Goal: Feedback & Contribution: Submit feedback/report problem

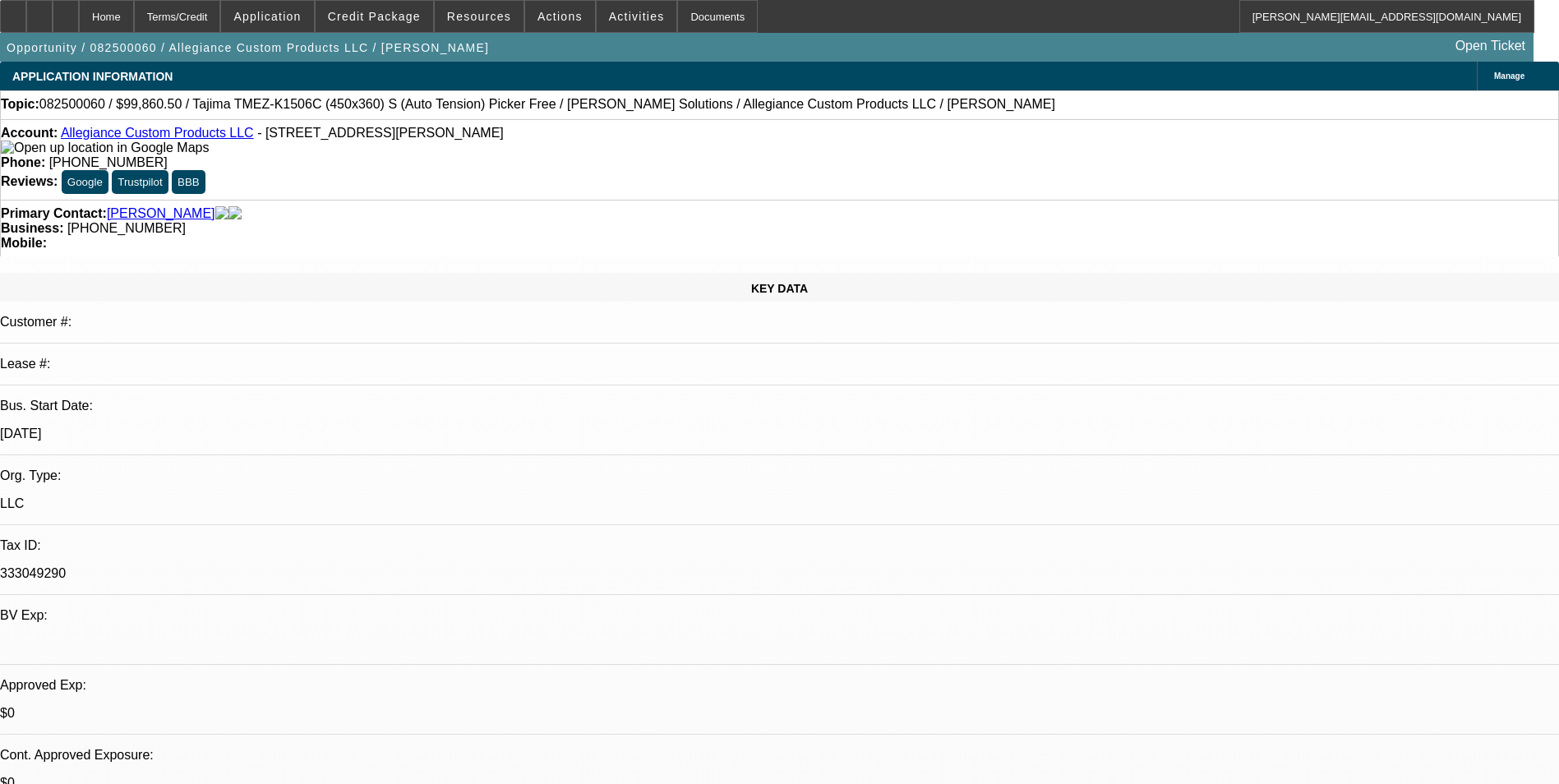
select select "0"
select select "2"
select select "0"
select select "2"
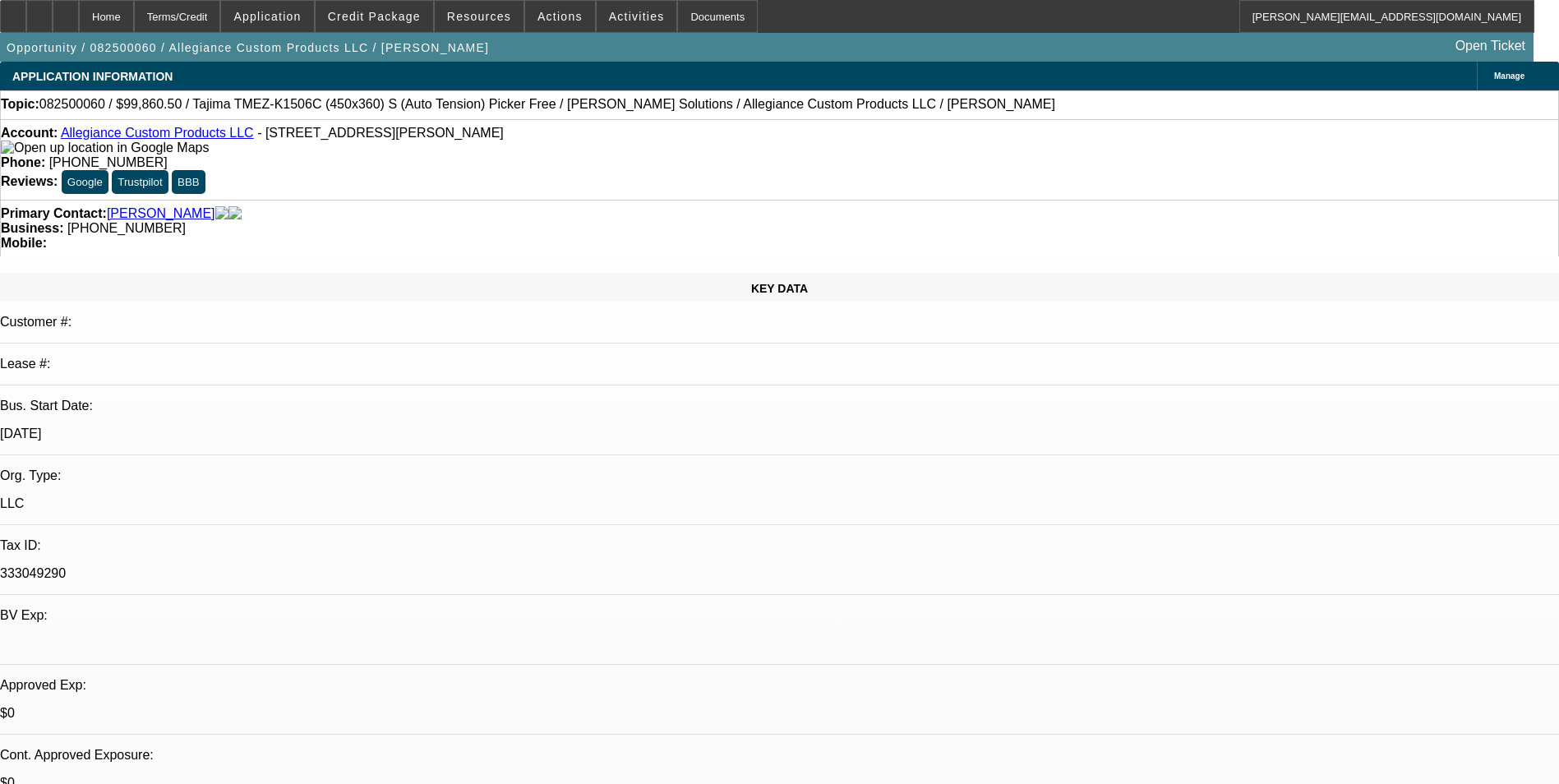
select select "0"
select select "1"
select select "2"
select select "6"
select select "1"
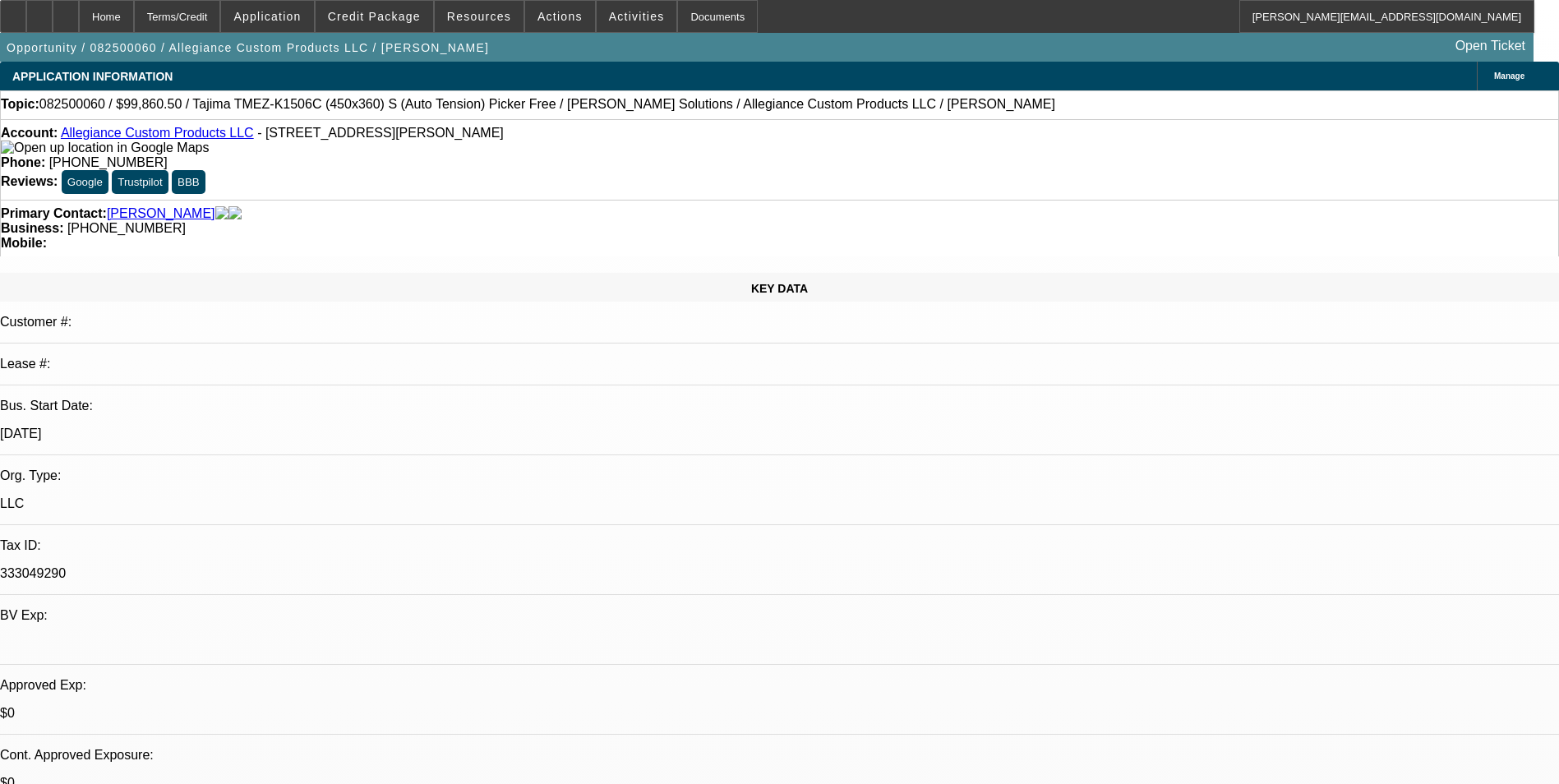
select select "2"
select select "6"
click at [52, 26] on div at bounding box center [39, 16] width 26 height 33
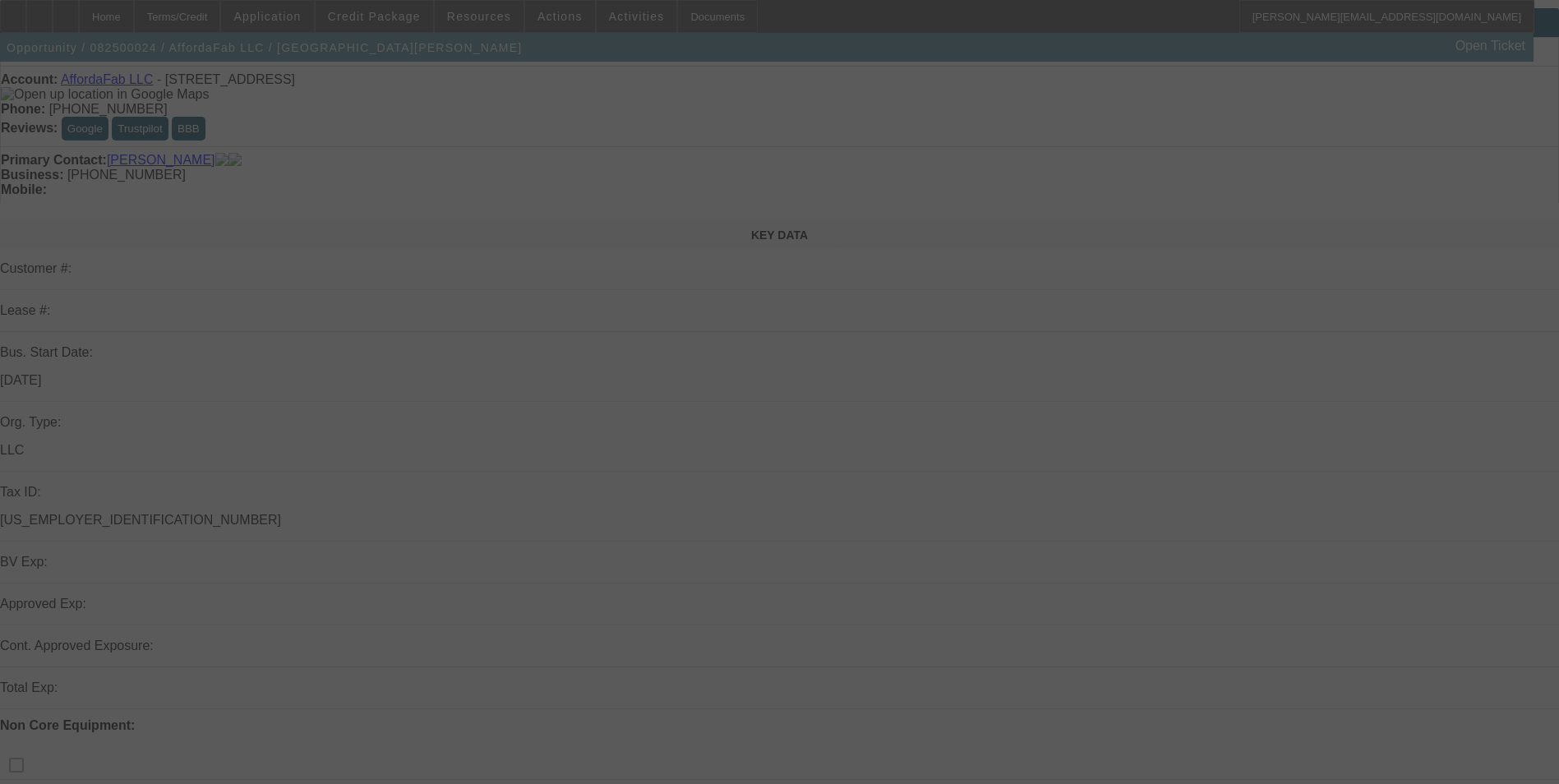
scroll to position [82, 0]
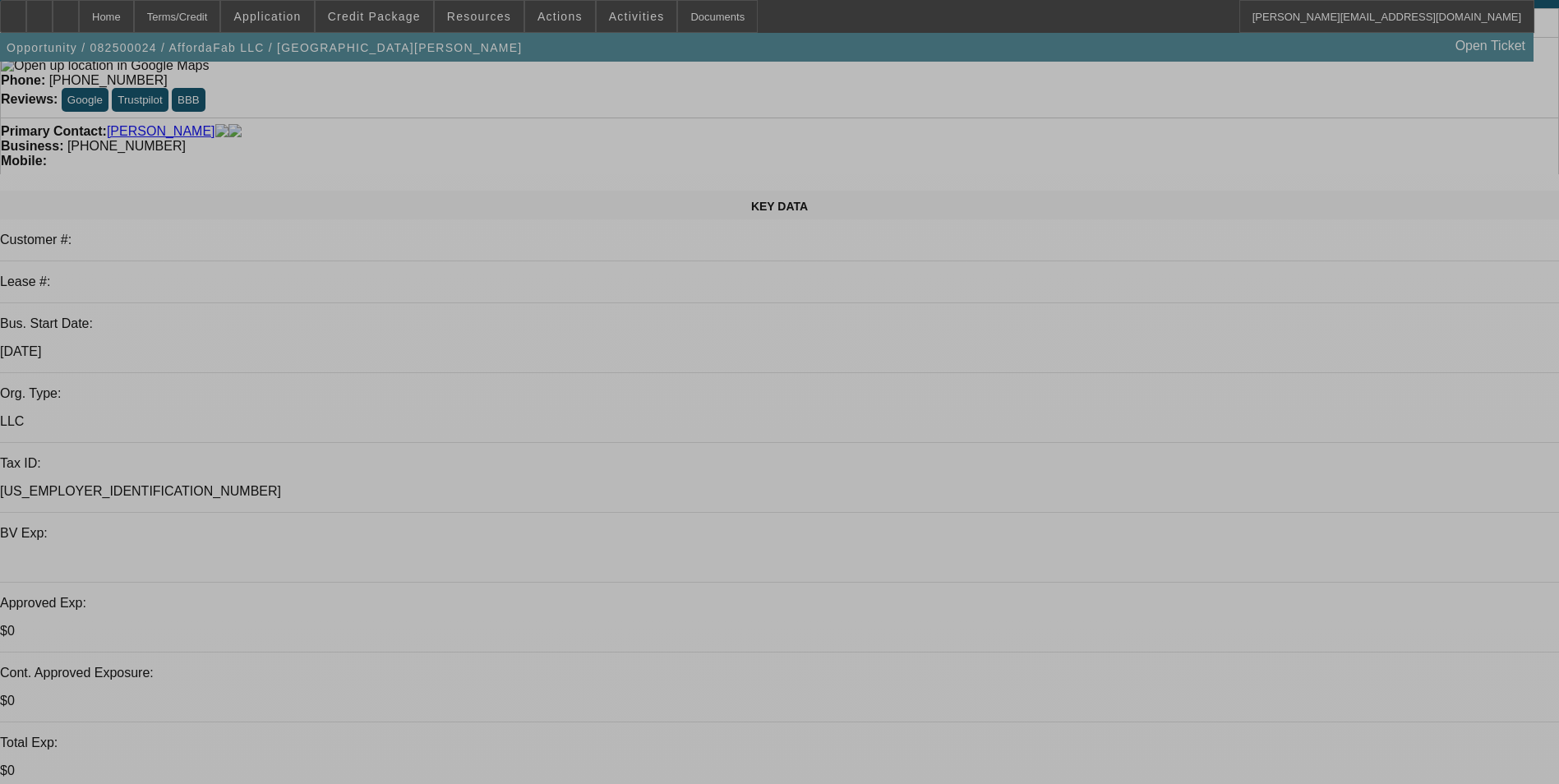
select select "0"
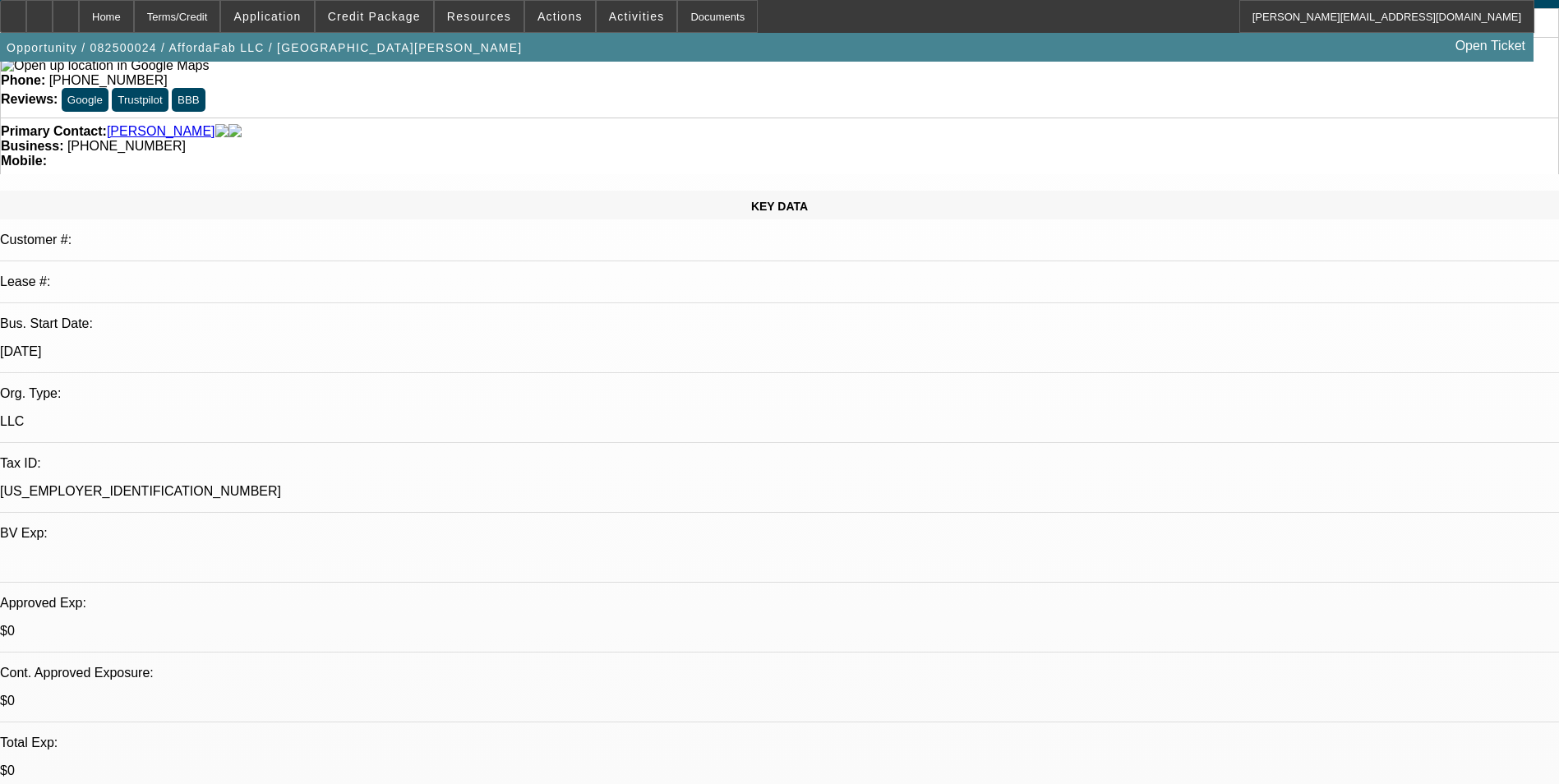
select select "0"
select select "0.1"
select select "0"
select select "2"
select select "0"
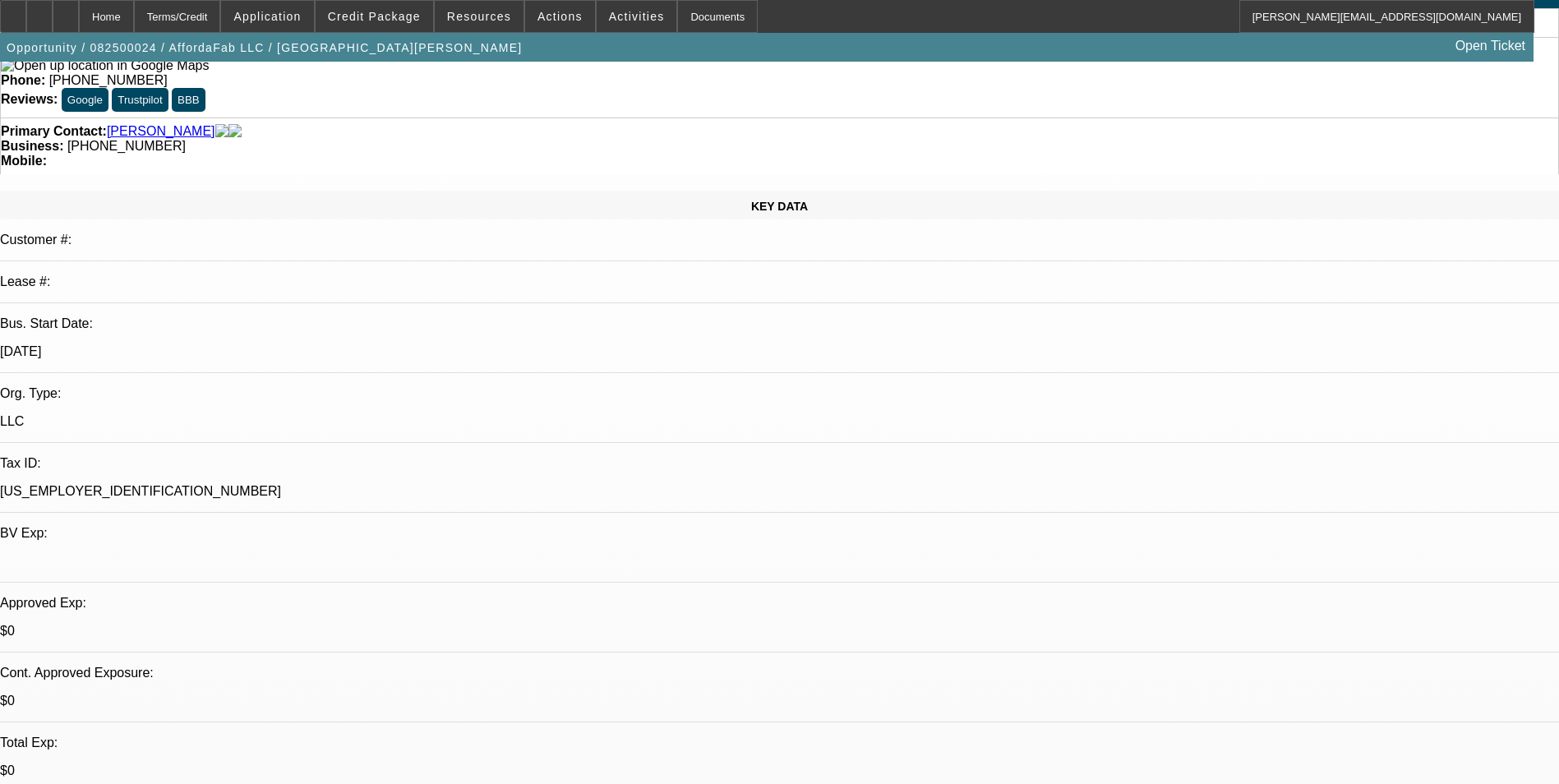
select select "0"
select select "2"
select select "0.1"
select select "0"
select select "2"
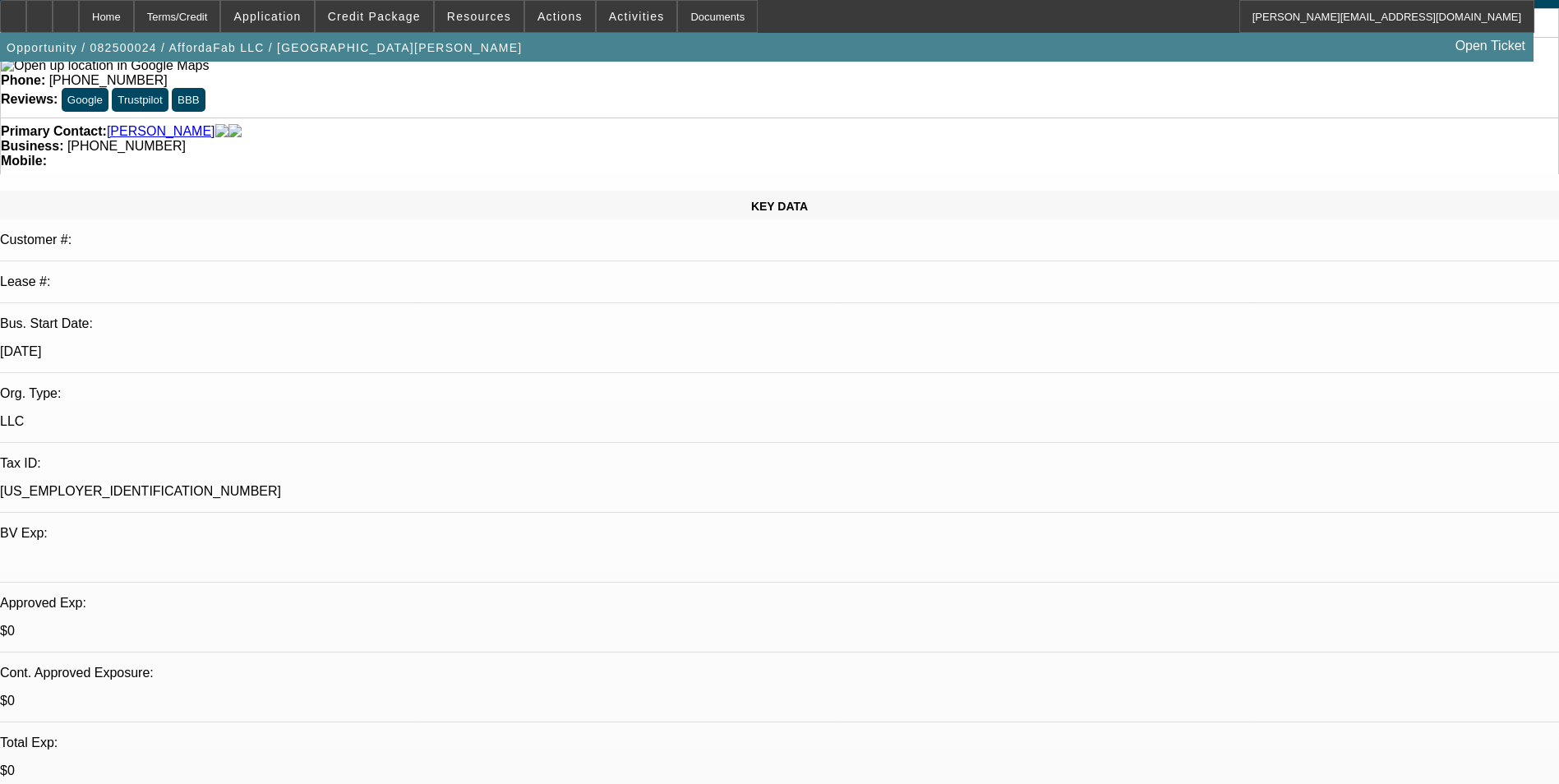
select select "0"
select select "1"
select select "4"
select select "1"
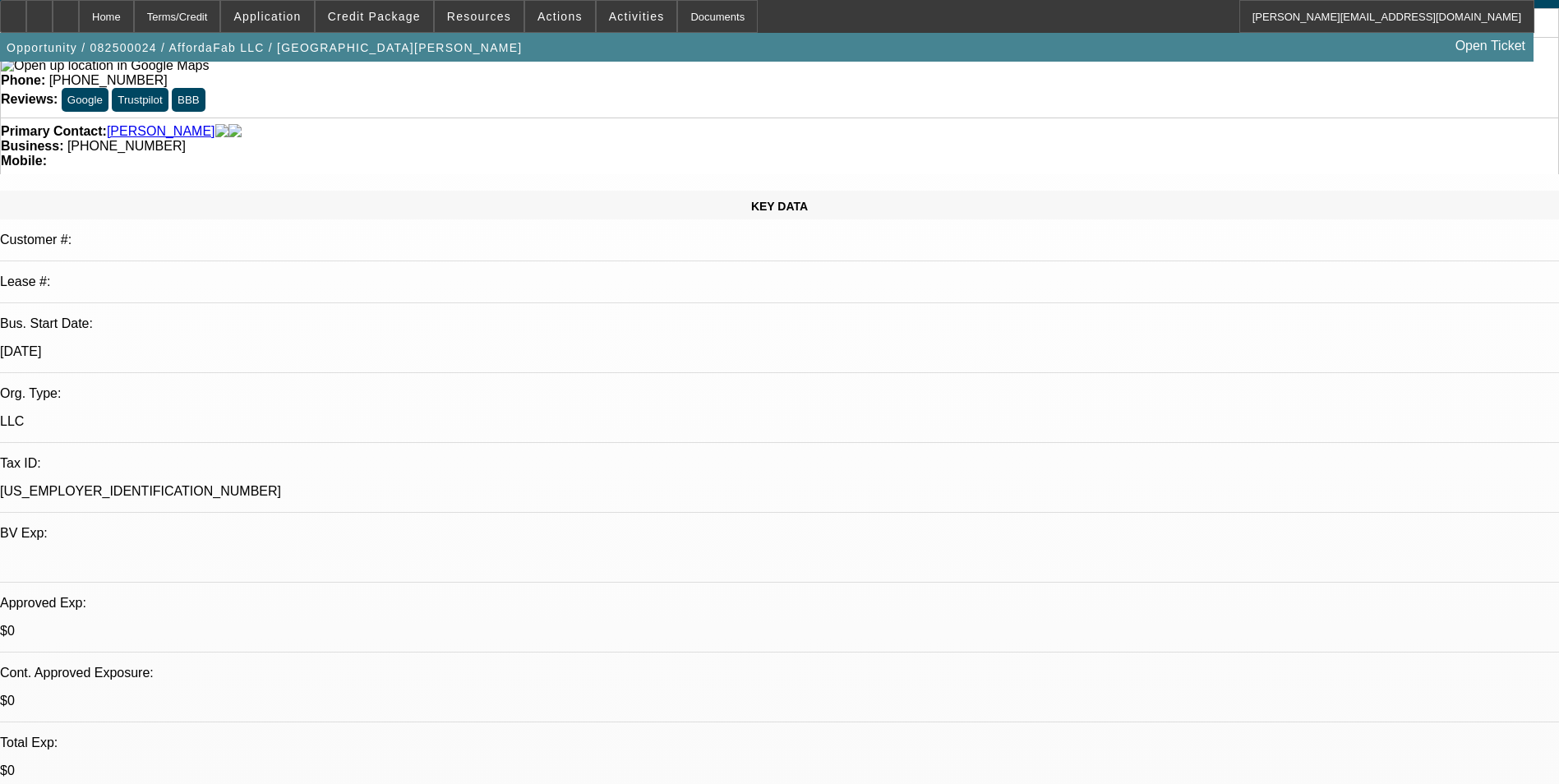
select select "2"
select select "6"
select select "1"
select select "2"
select select "4"
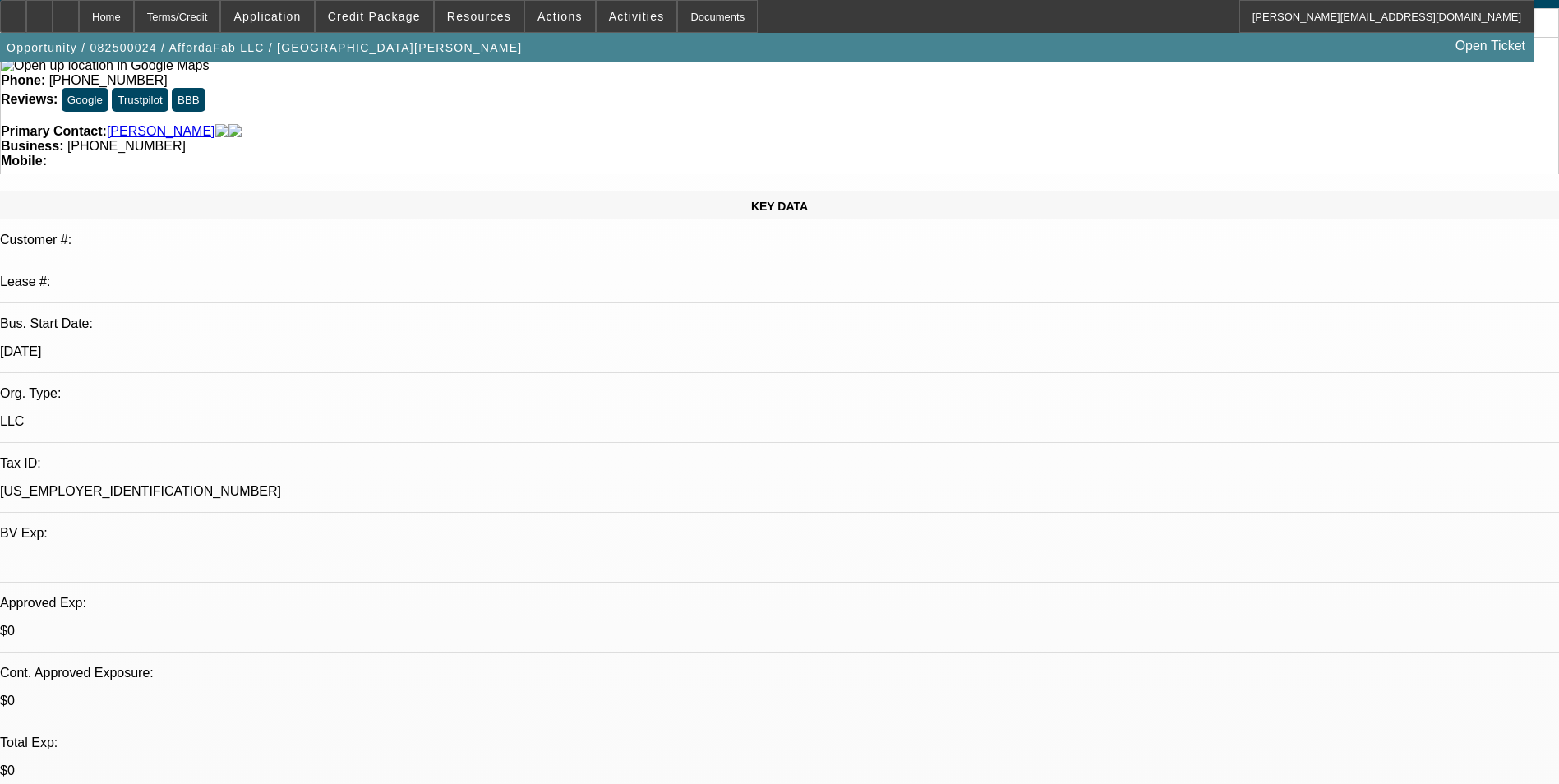
select select "1"
select select "2"
select select "6"
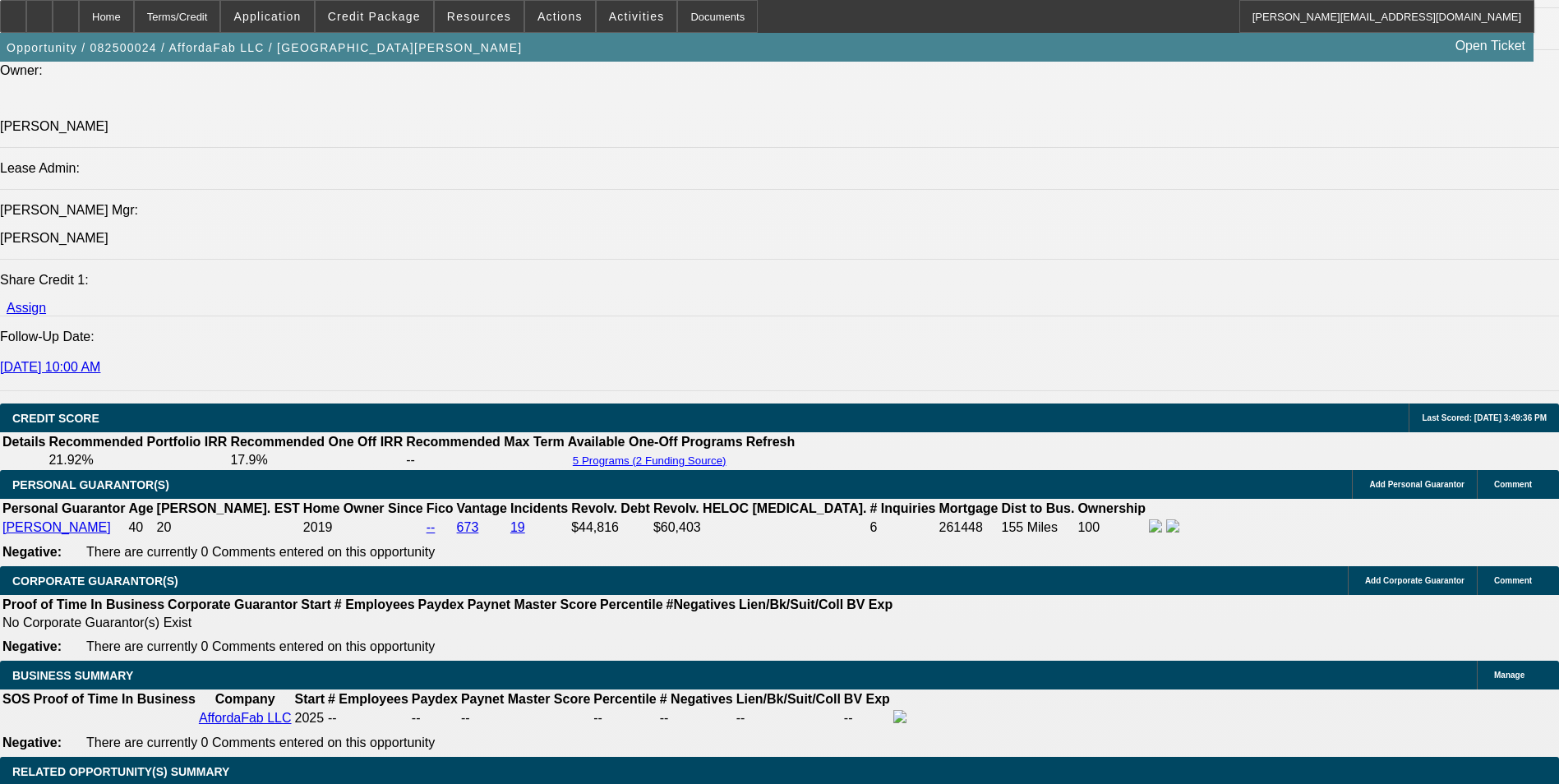
scroll to position [1561, 0]
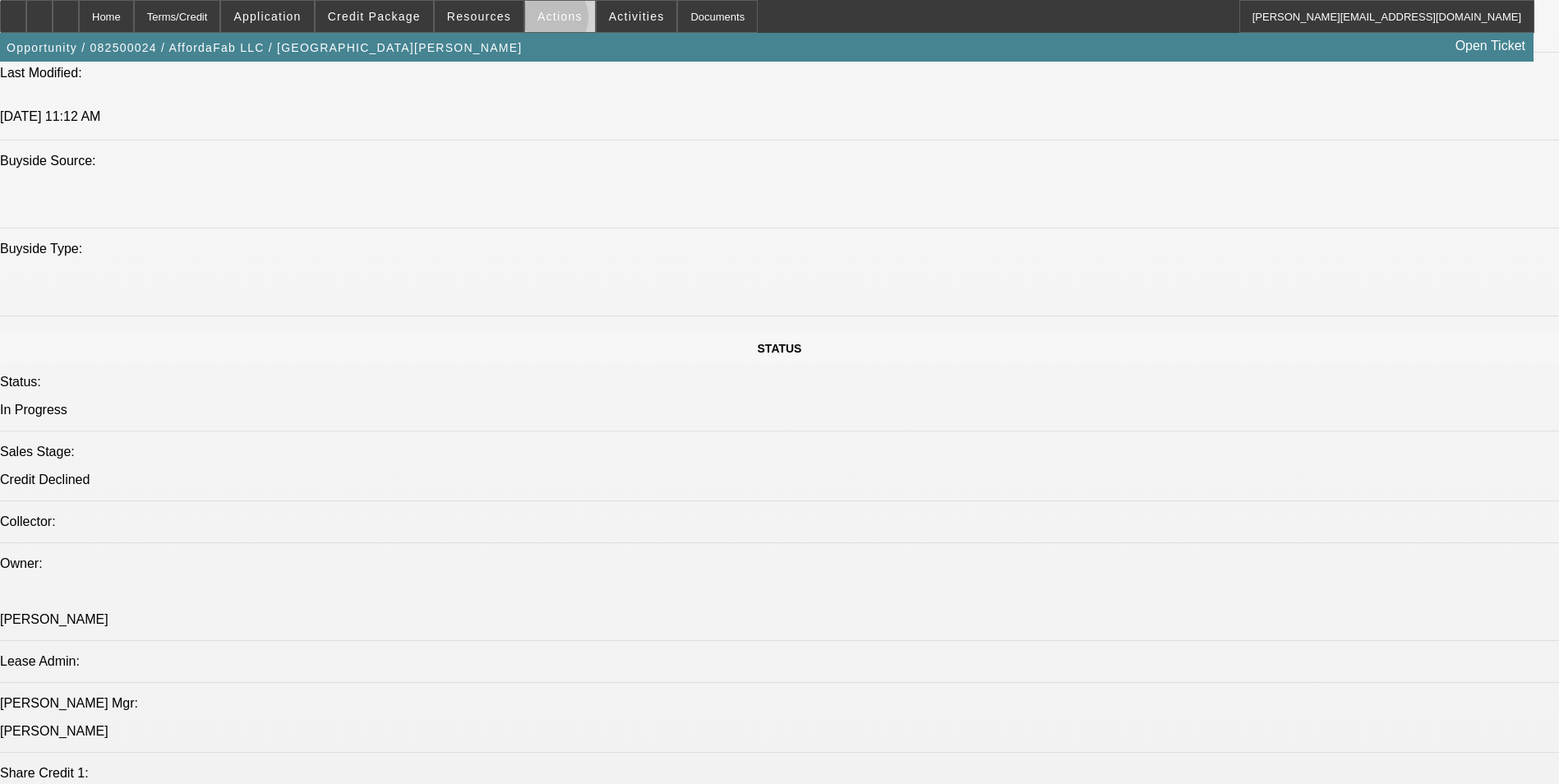
click at [544, 21] on span "Actions" at bounding box center [560, 16] width 45 height 14
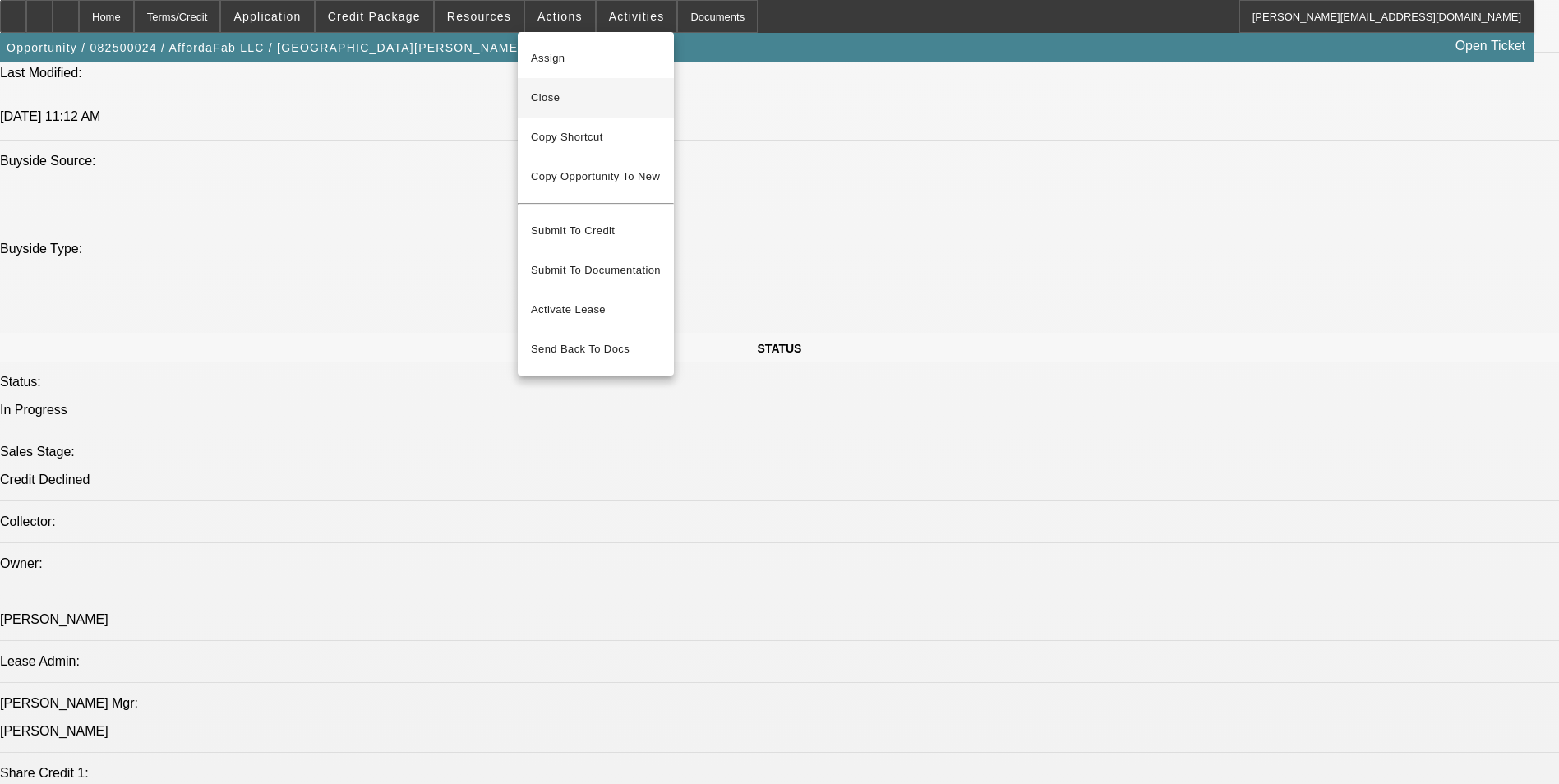
click at [572, 98] on span "Close" at bounding box center [596, 98] width 129 height 19
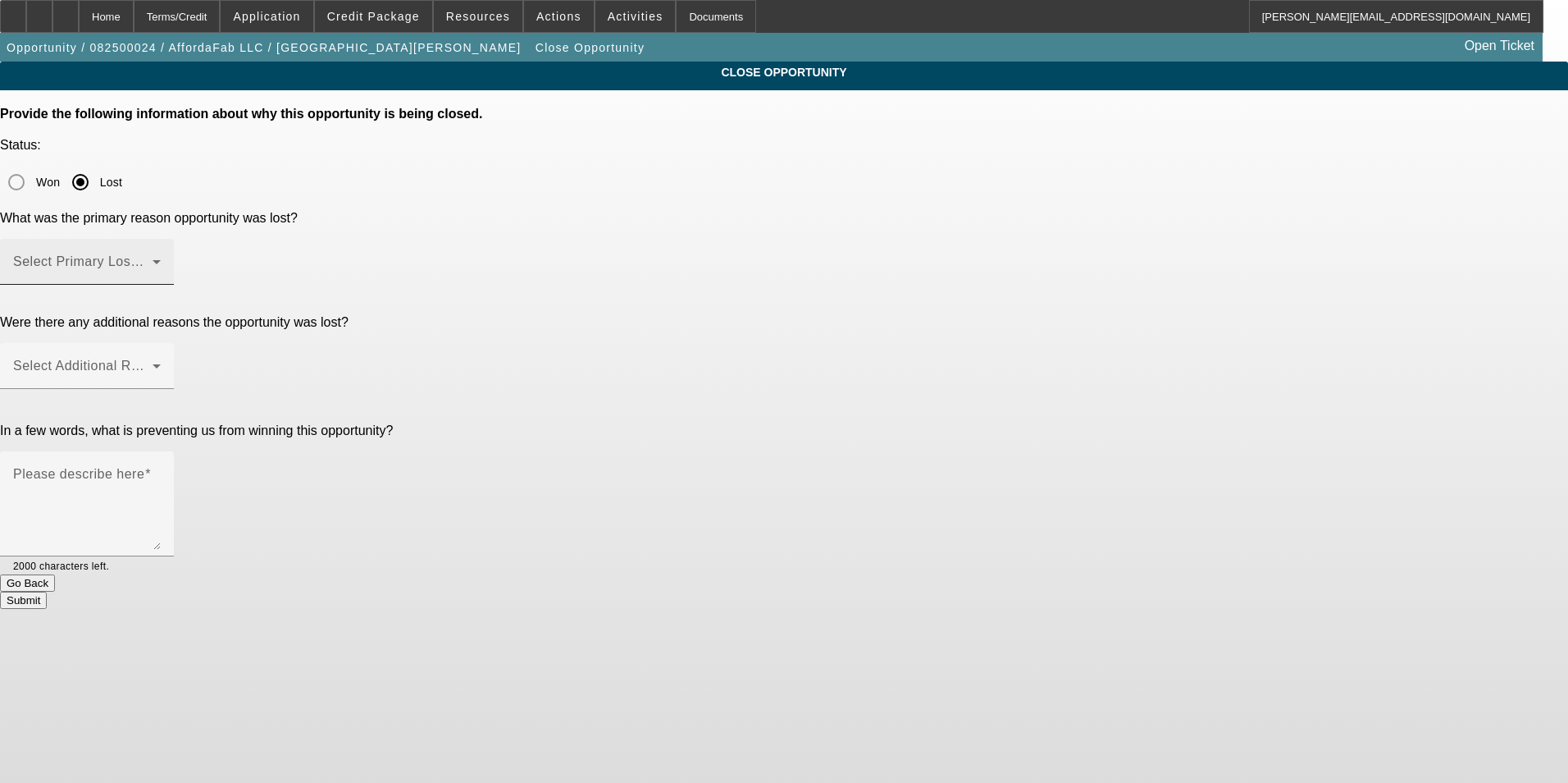
click at [161, 239] on div "Select Primary Lost Reason" at bounding box center [87, 262] width 147 height 46
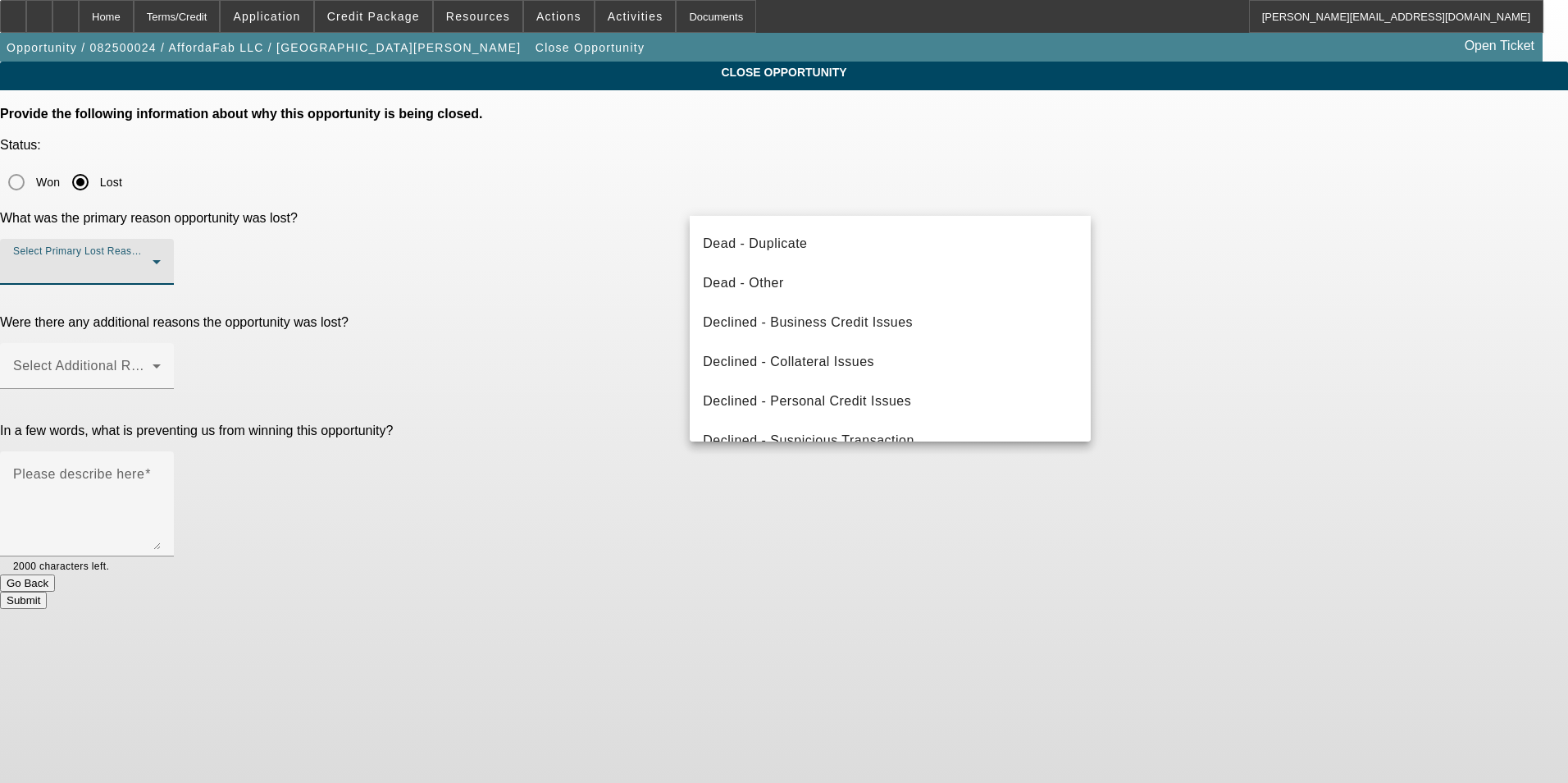
scroll to position [221, 0]
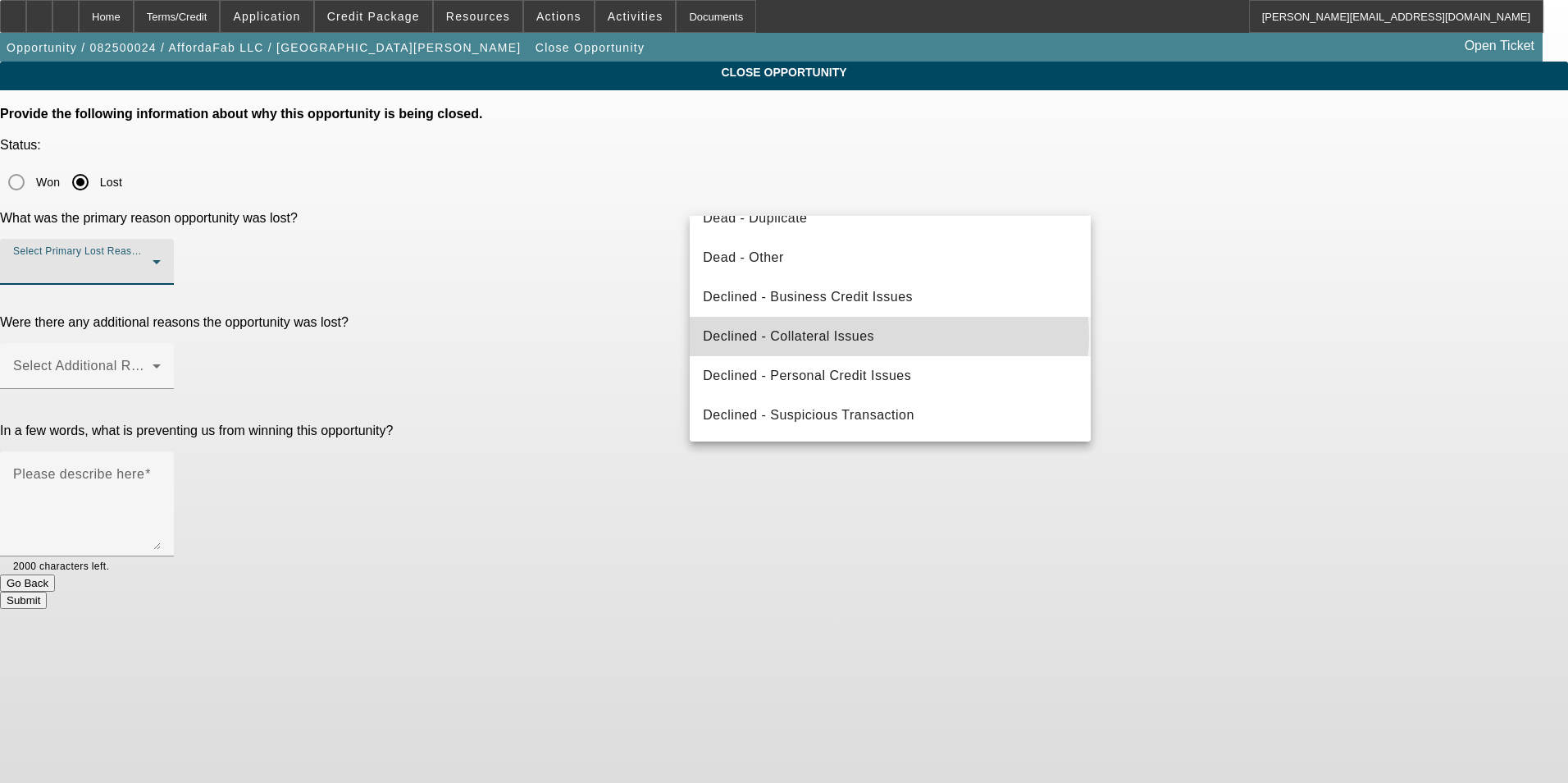
click at [889, 336] on mat-option "Declined - Collateral Issues" at bounding box center [890, 336] width 401 height 40
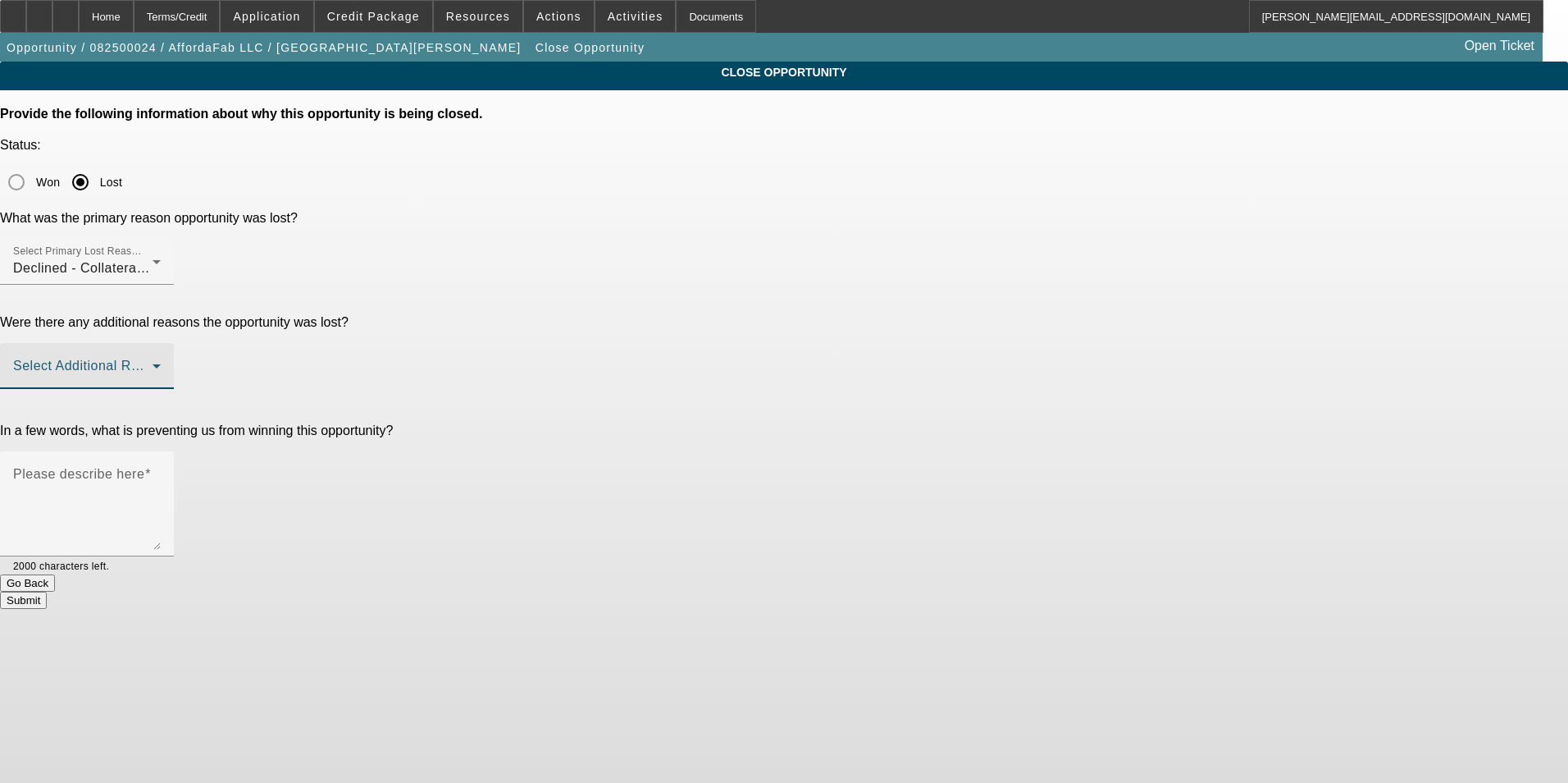
click at [152, 363] on span at bounding box center [83, 372] width 140 height 19
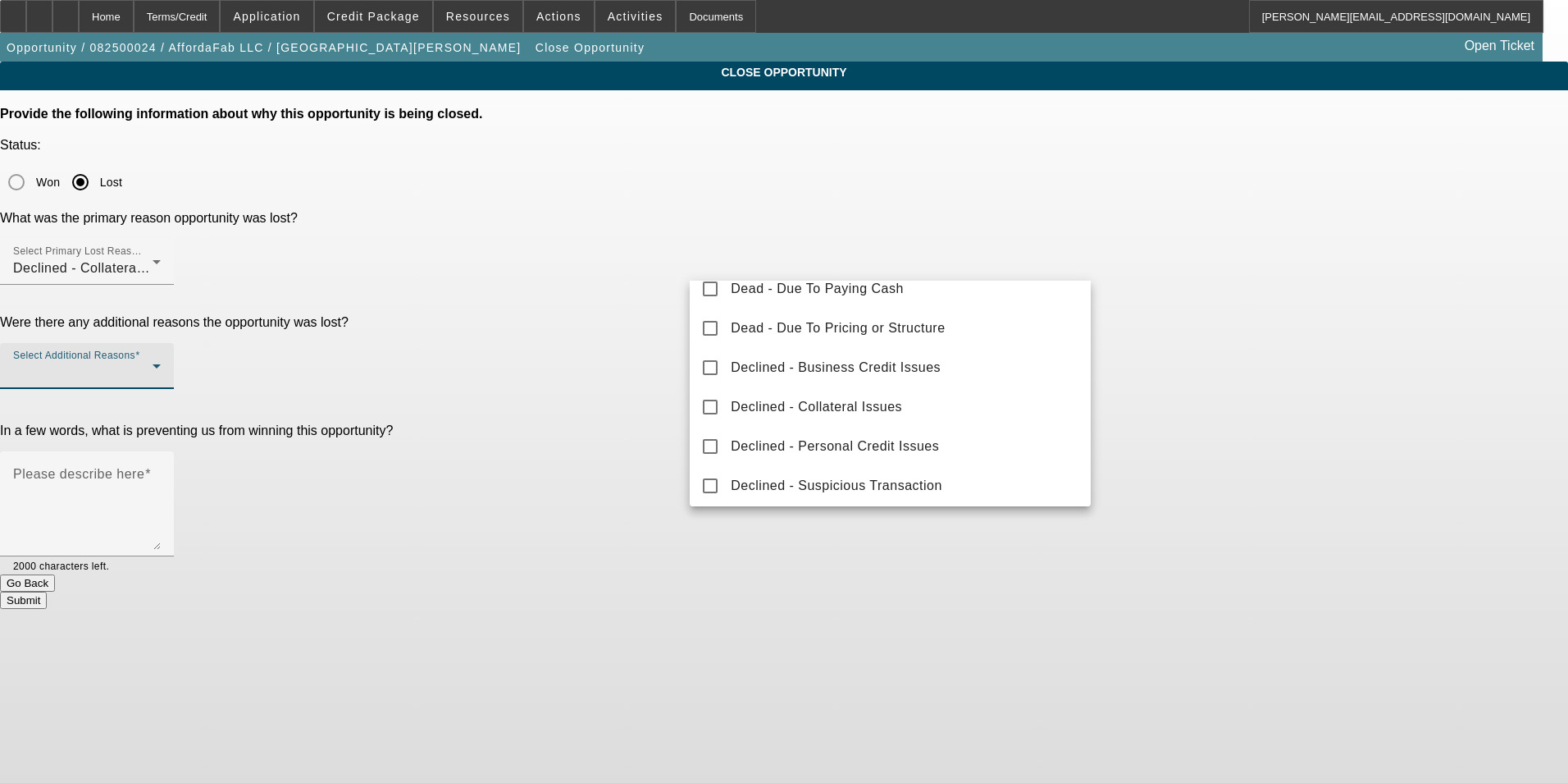
scroll to position [181, 0]
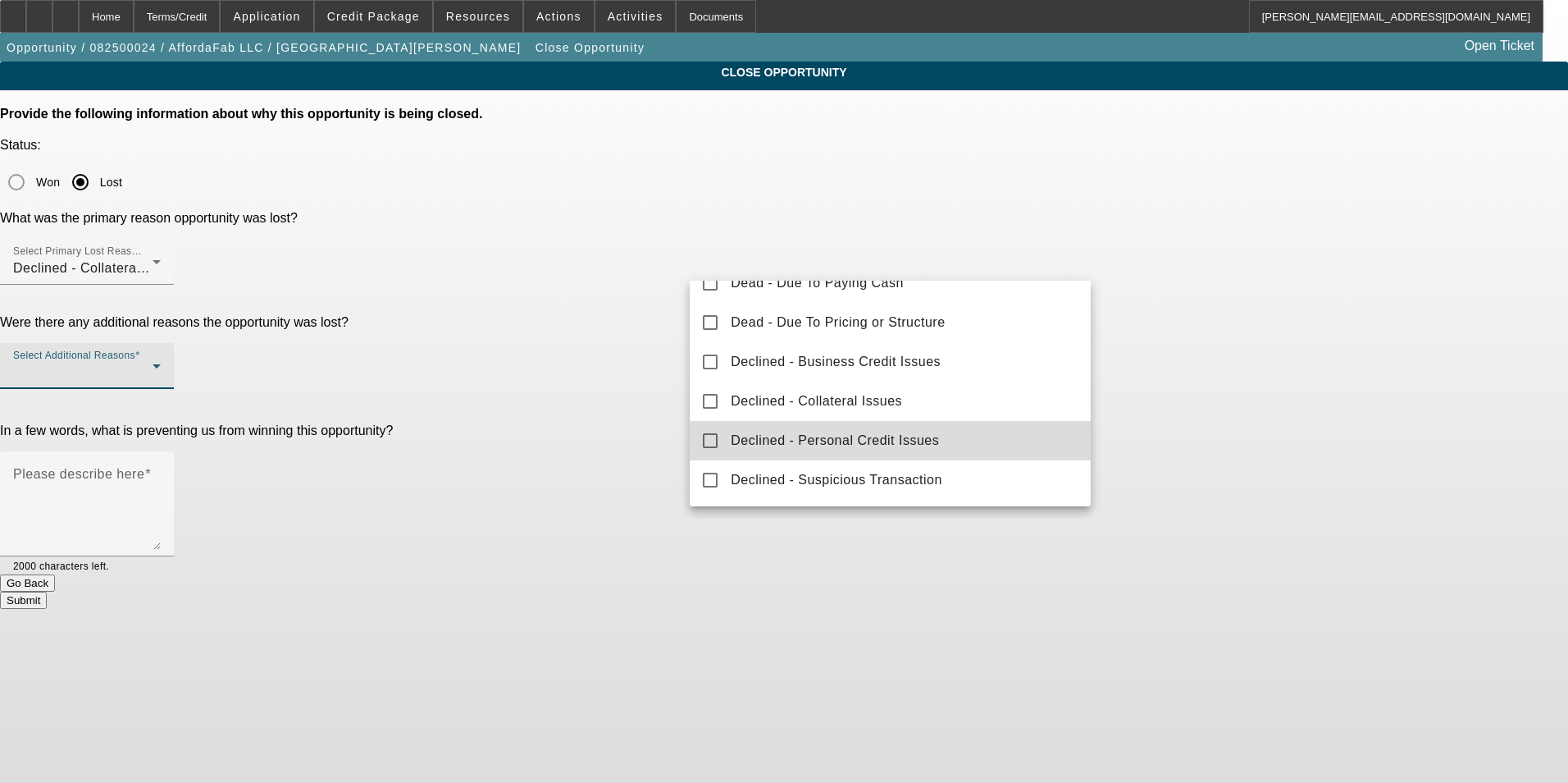
click at [961, 447] on mat-option "Declined - Personal Credit Issues" at bounding box center [890, 441] width 401 height 40
click at [1367, 405] on div at bounding box center [784, 392] width 1568 height 783
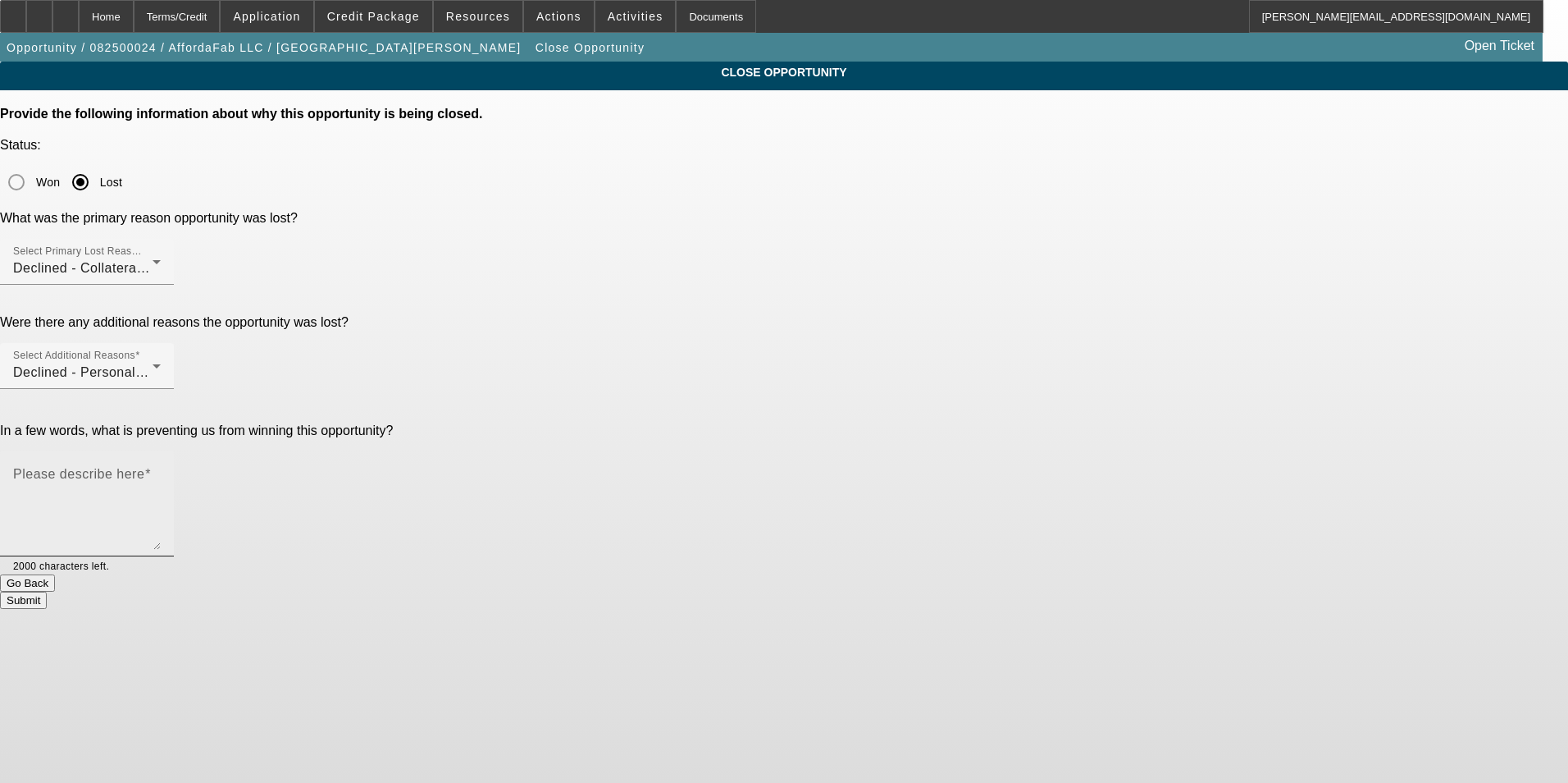
click at [161, 471] on textarea "Please describe here" at bounding box center [87, 510] width 147 height 79
click at [161, 471] on textarea "Declined in Port due to non-core collateral (towable/remote control) forklift" at bounding box center [87, 510] width 147 height 79
click at [161, 471] on textarea "Declined in Port due to non-core collateral (towable/remote control) forklift. …" at bounding box center [87, 510] width 147 height 79
paste textarea "Beacon Funding is not competent or forward-thinking enough to support innovatio…"
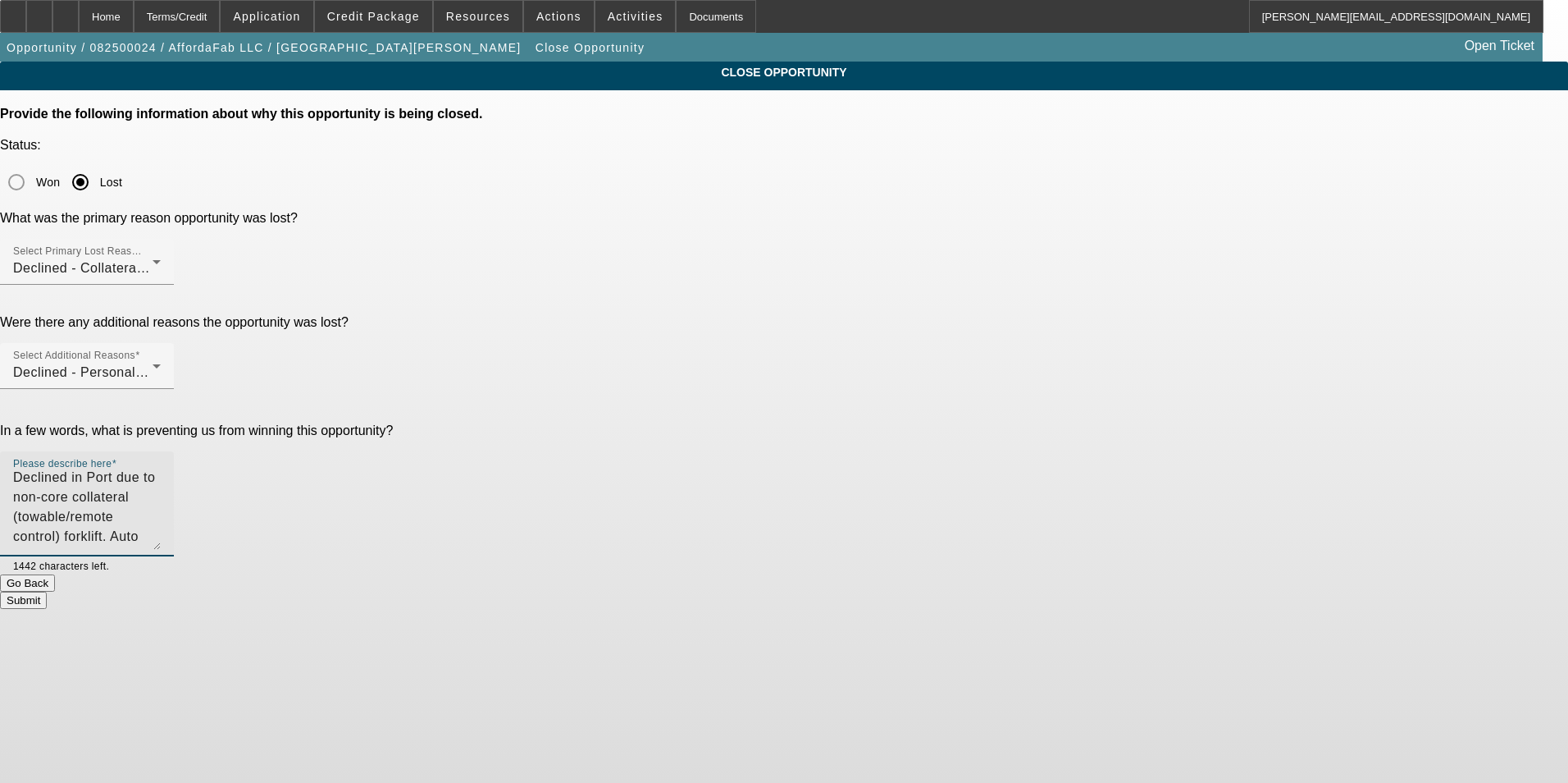
click at [161, 471] on textarea "Declined in Port due to non-core collateral (towable/remote control) forklift. …" at bounding box center [87, 510] width 147 height 79
click at [161, 471] on textarea "Declined in Port due to non-core collateral (towable/remote control forklift). …" at bounding box center [87, 510] width 147 height 79
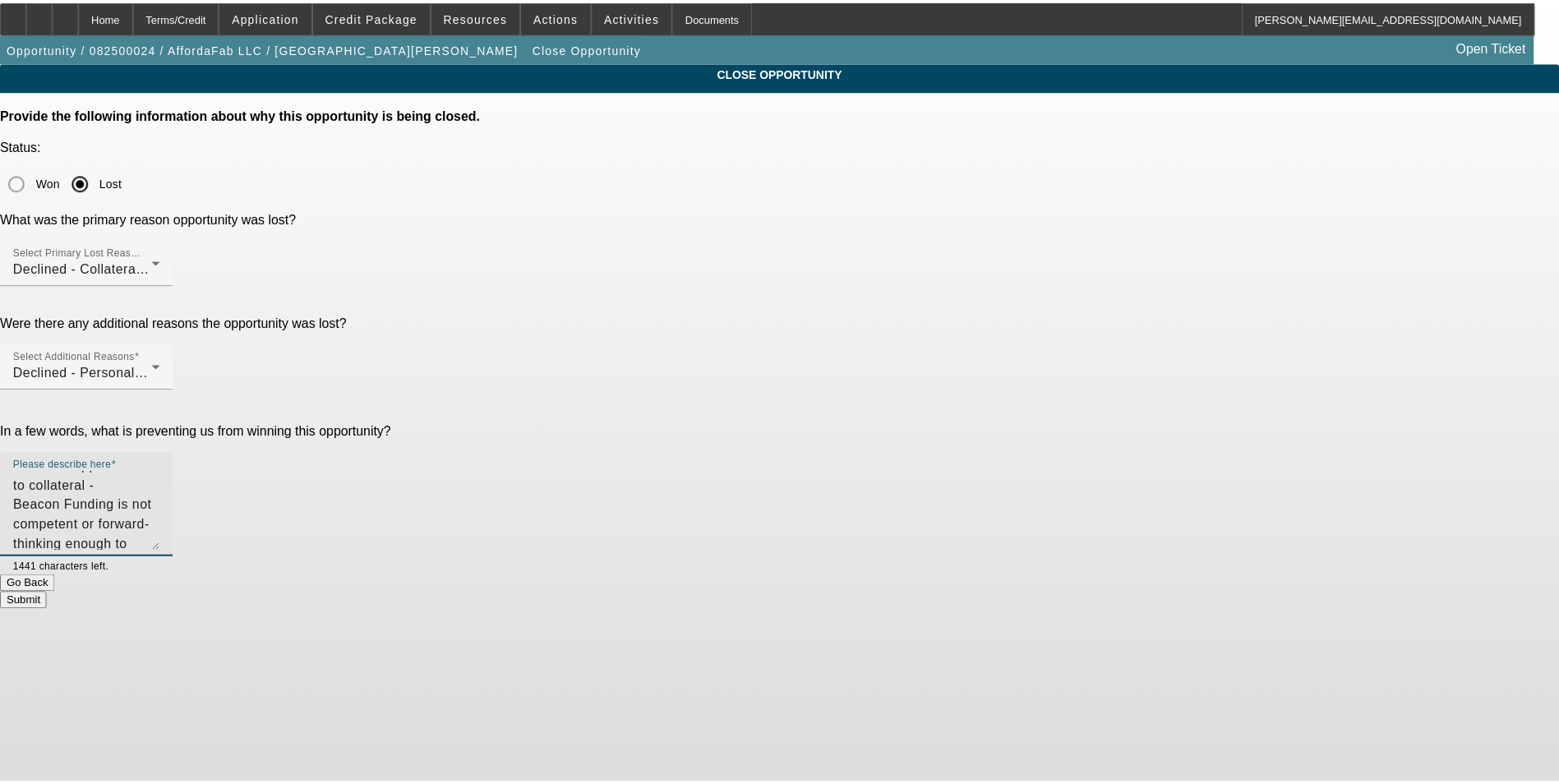
scroll to position [252, 0]
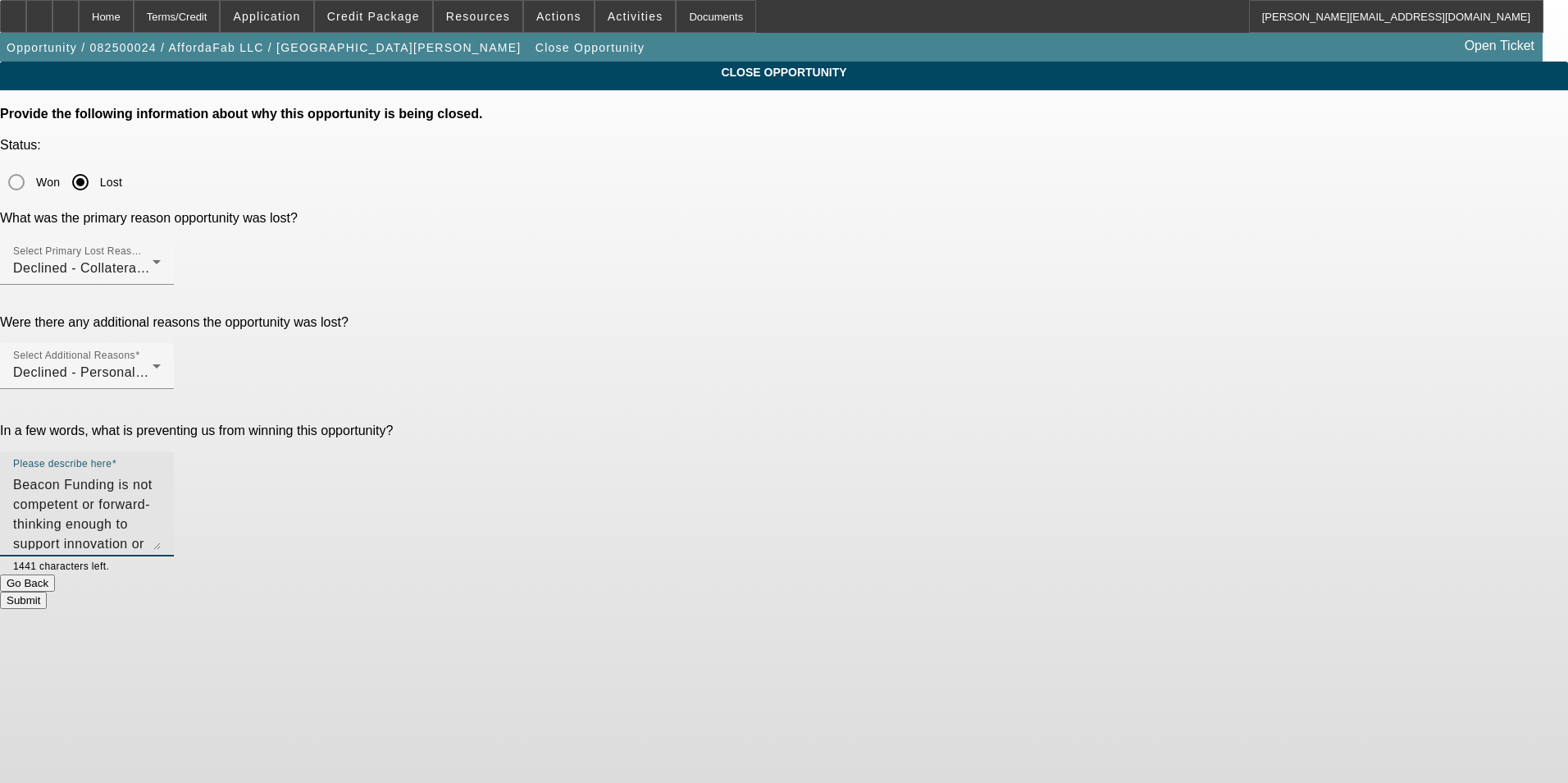
type textarea "Declined in Port due to non-core collateral (towable/remote control forklift). …"
click at [47, 592] on button "Submit" at bounding box center [23, 601] width 47 height 17
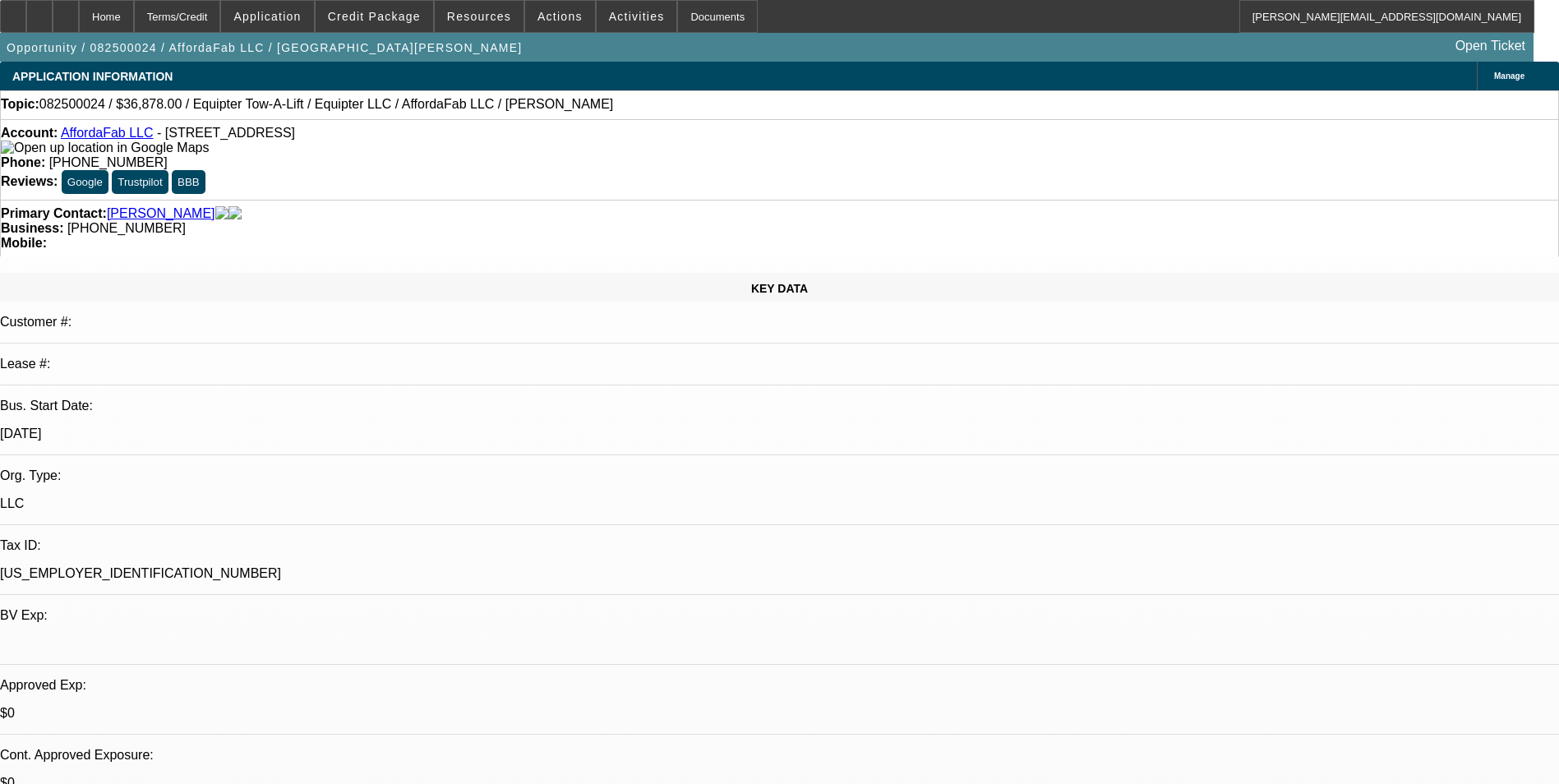
select select "0"
select select "0.1"
select select "0"
select select "2"
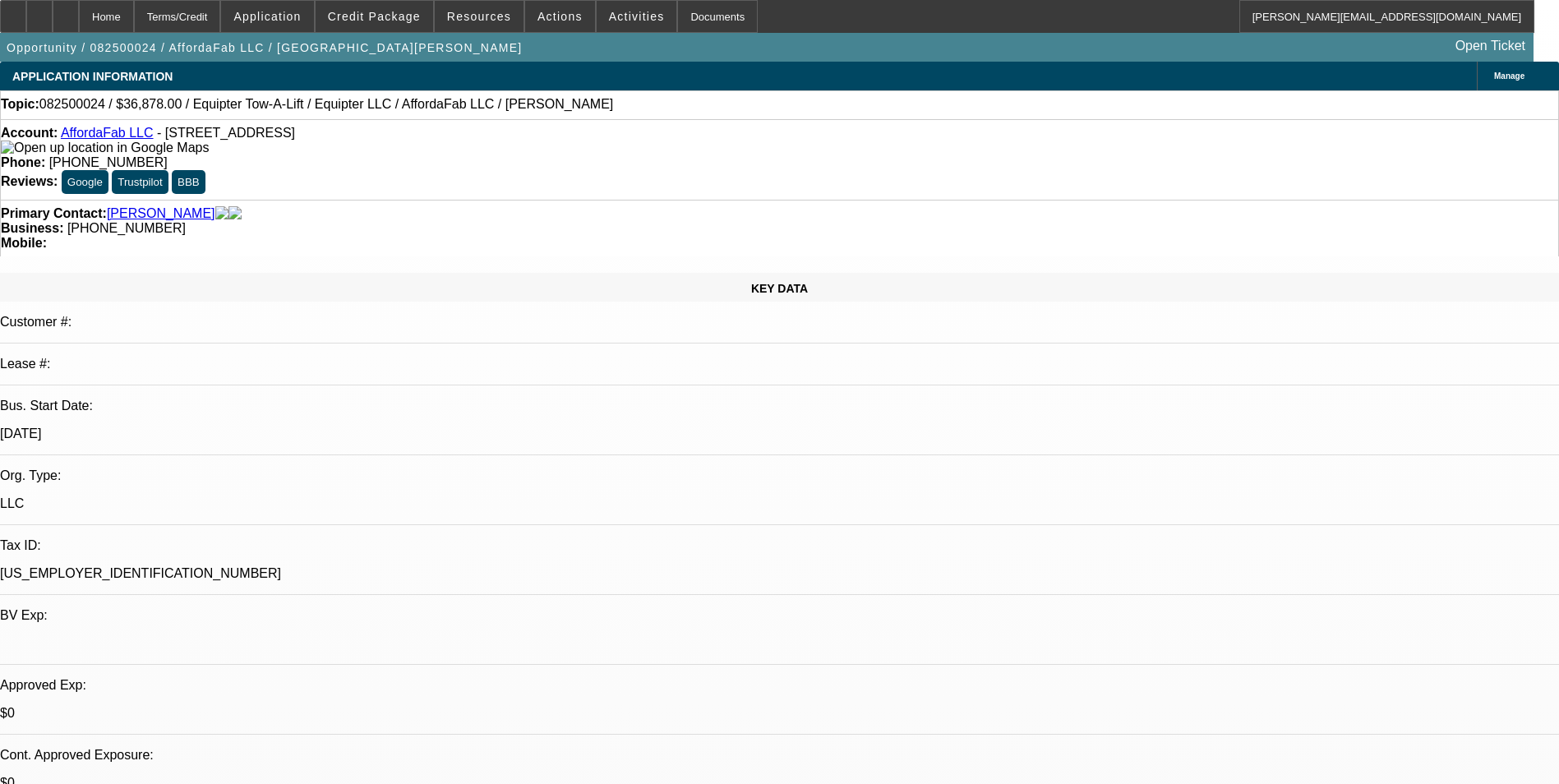
select select "0"
select select "2"
select select "0.1"
select select "0"
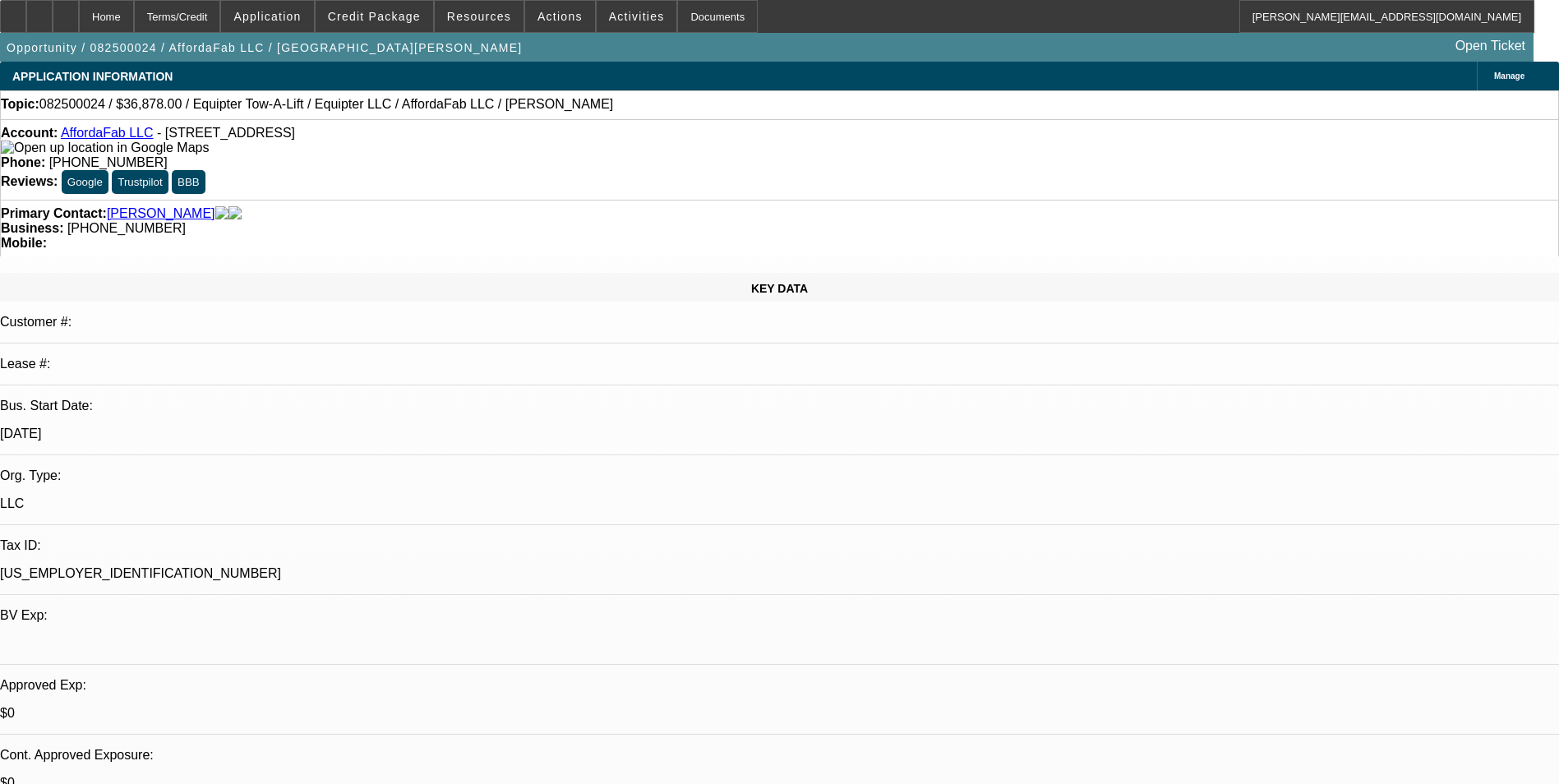
select select "2"
select select "0"
select select "1"
select select "4"
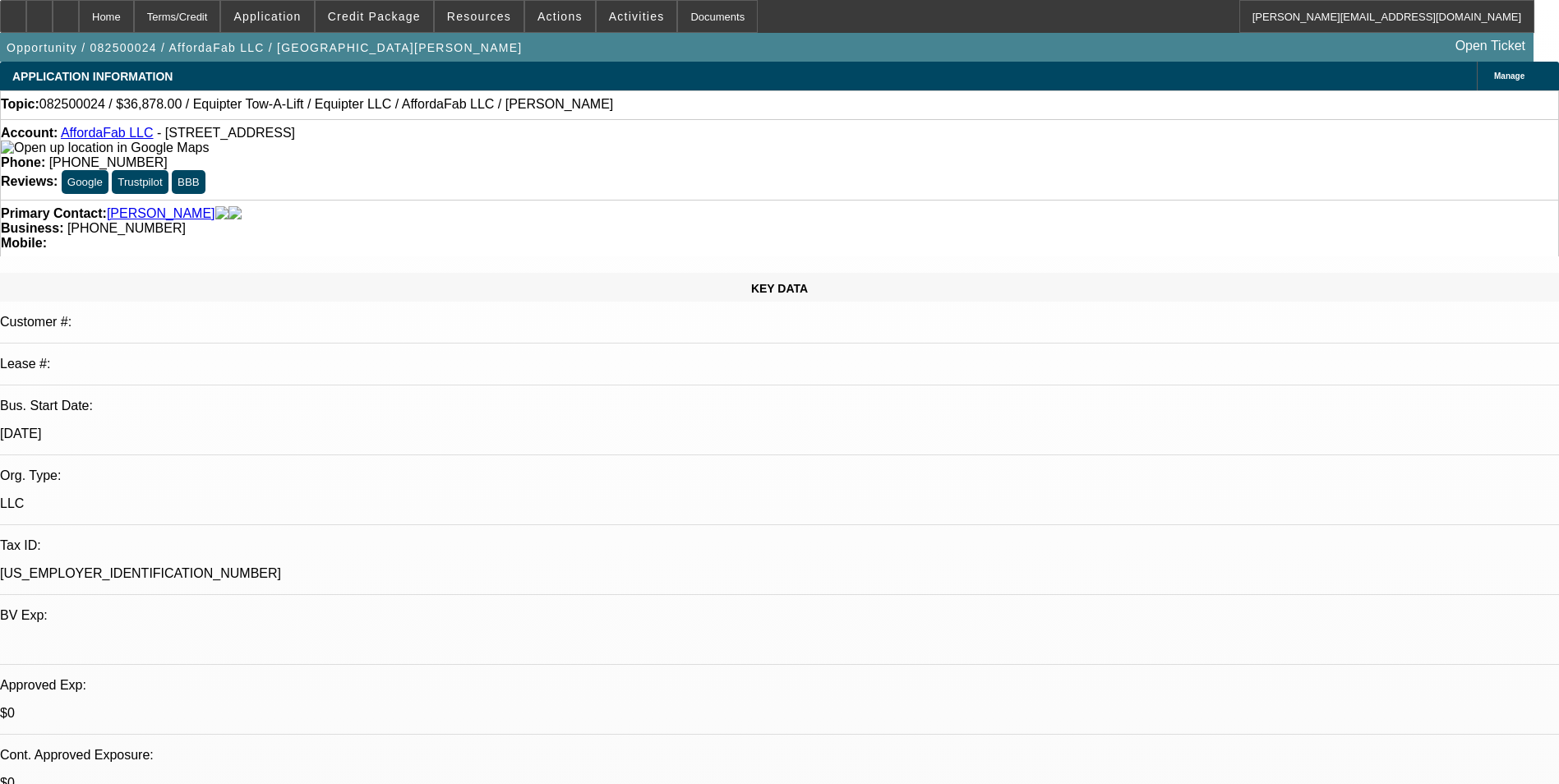
select select "1"
select select "2"
select select "6"
select select "1"
select select "2"
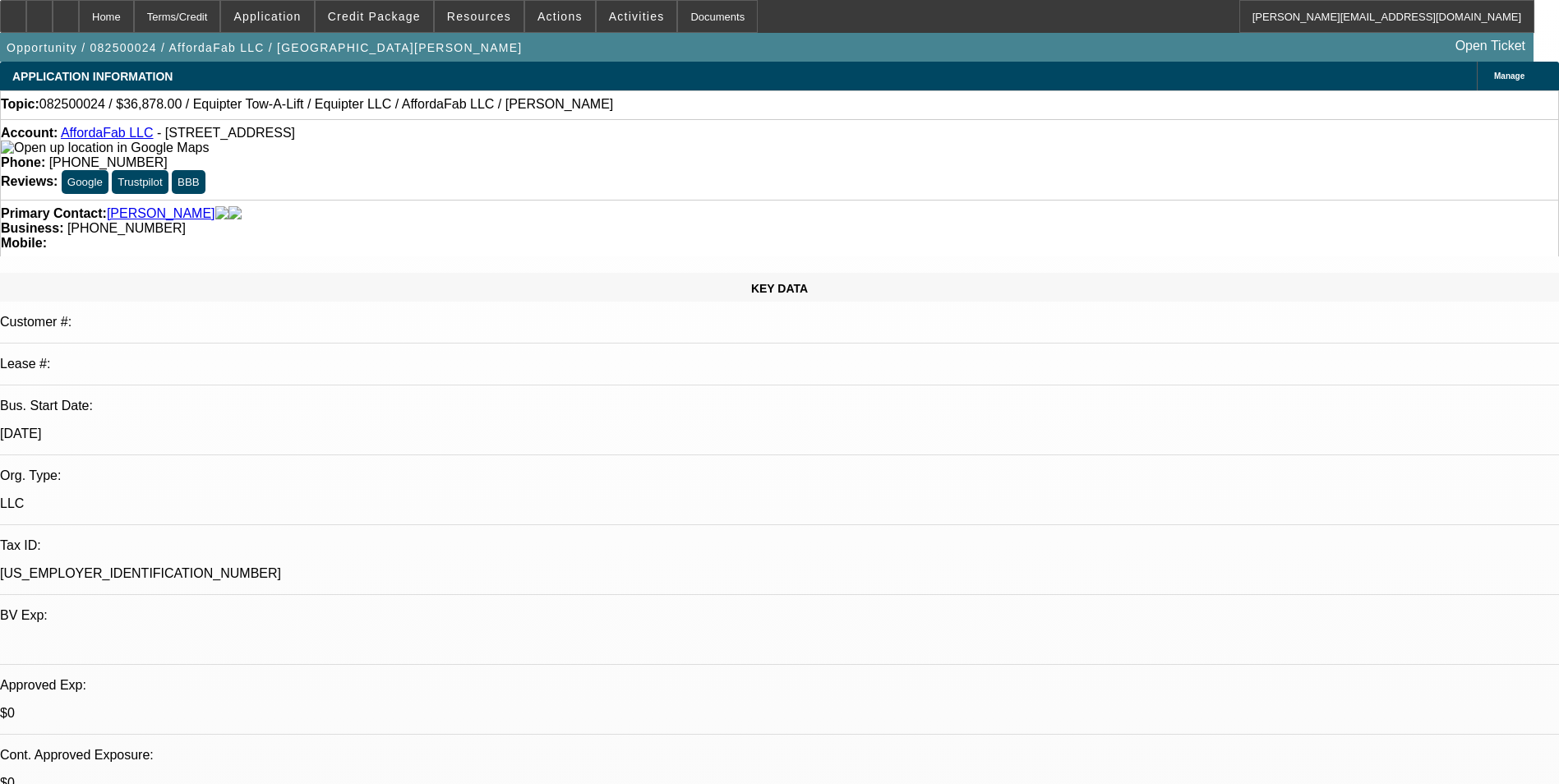
select select "4"
select select "1"
select select "2"
select select "6"
click at [133, 138] on link "AffordaFab LLC" at bounding box center [107, 132] width 93 height 14
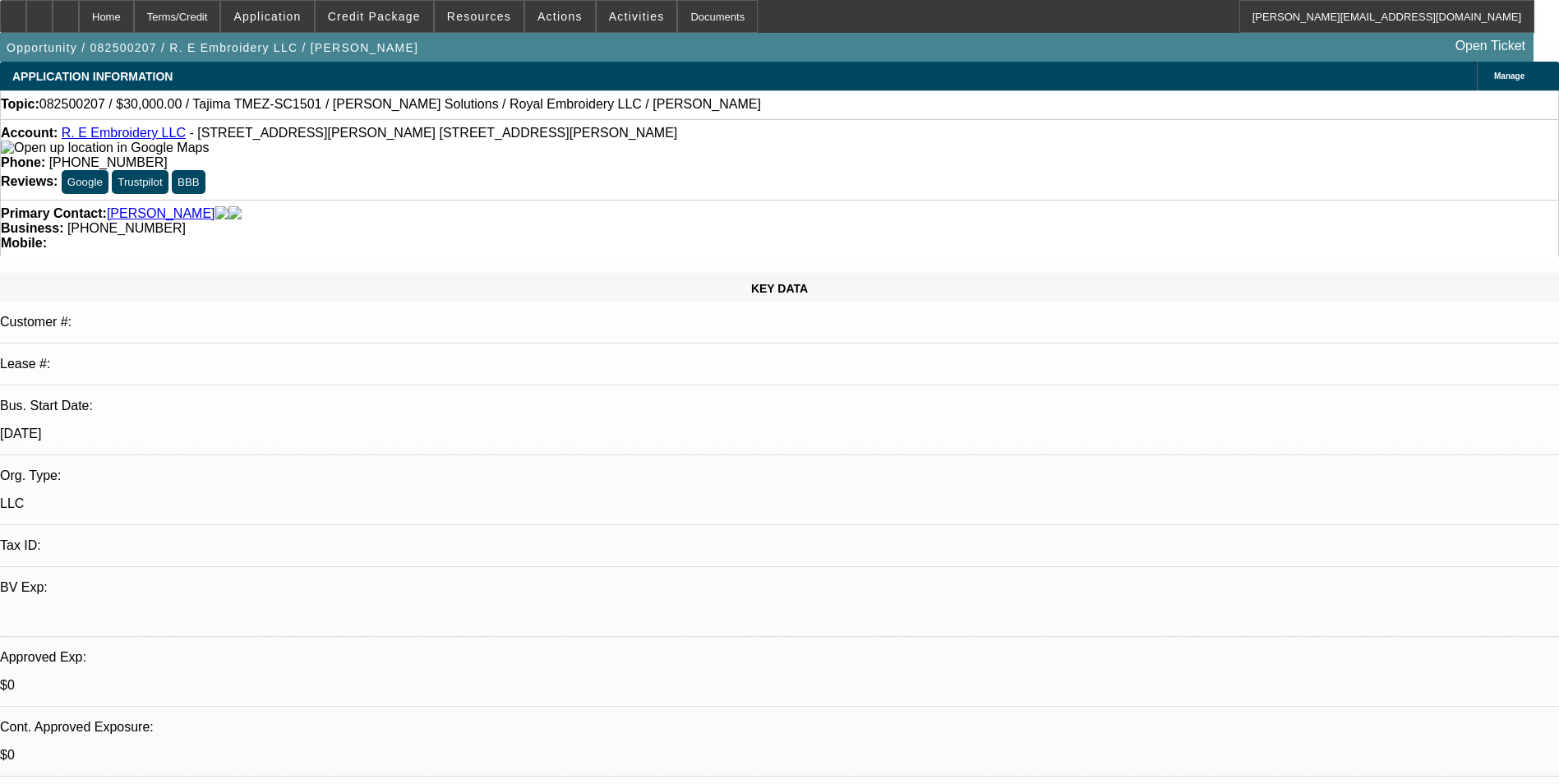
select select "0"
select select "2"
select select "0.1"
select select "4"
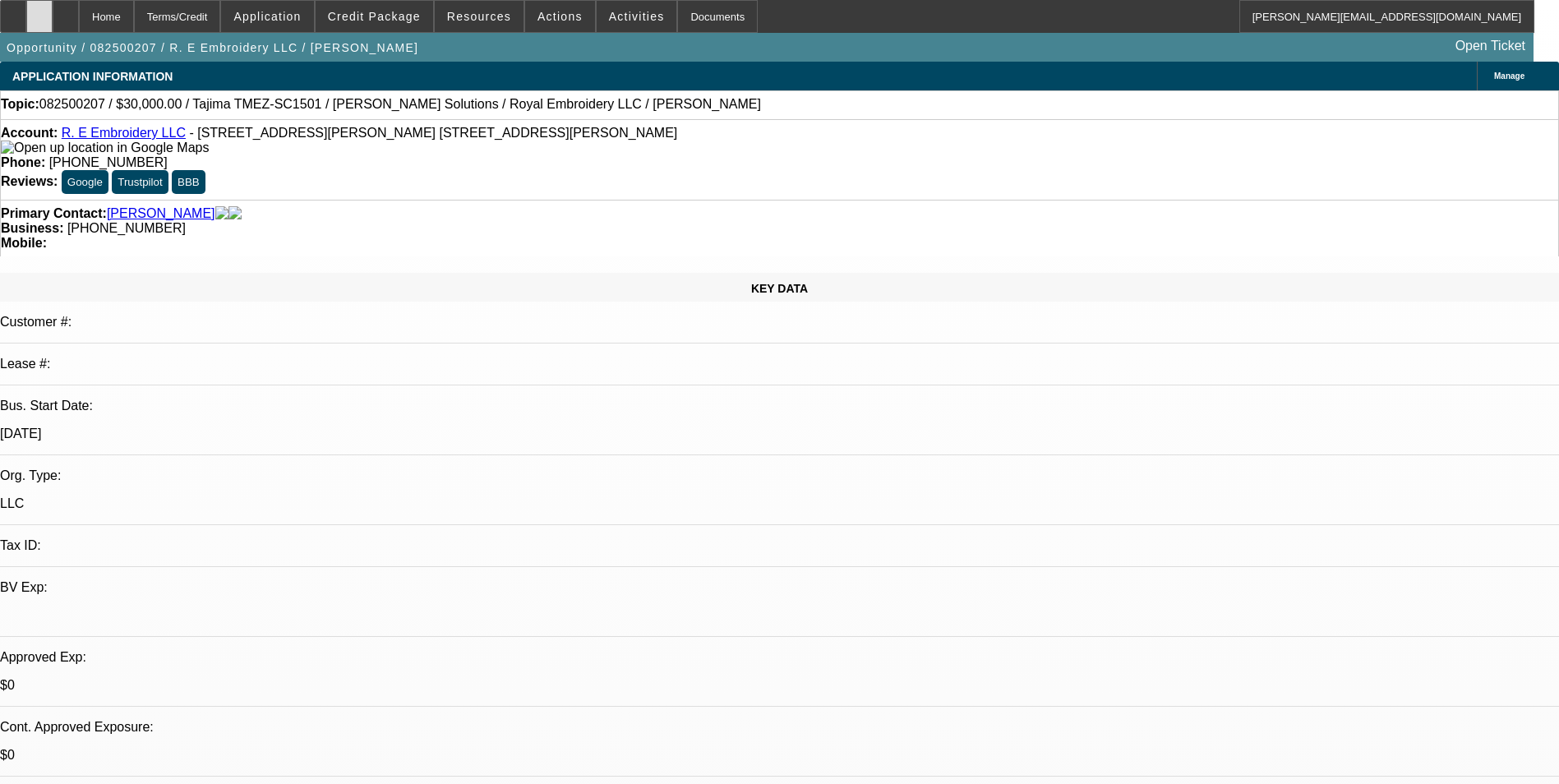
click at [40, 11] on icon at bounding box center [40, 11] width 0 height 0
